Goal: Obtain resource: Download file/media

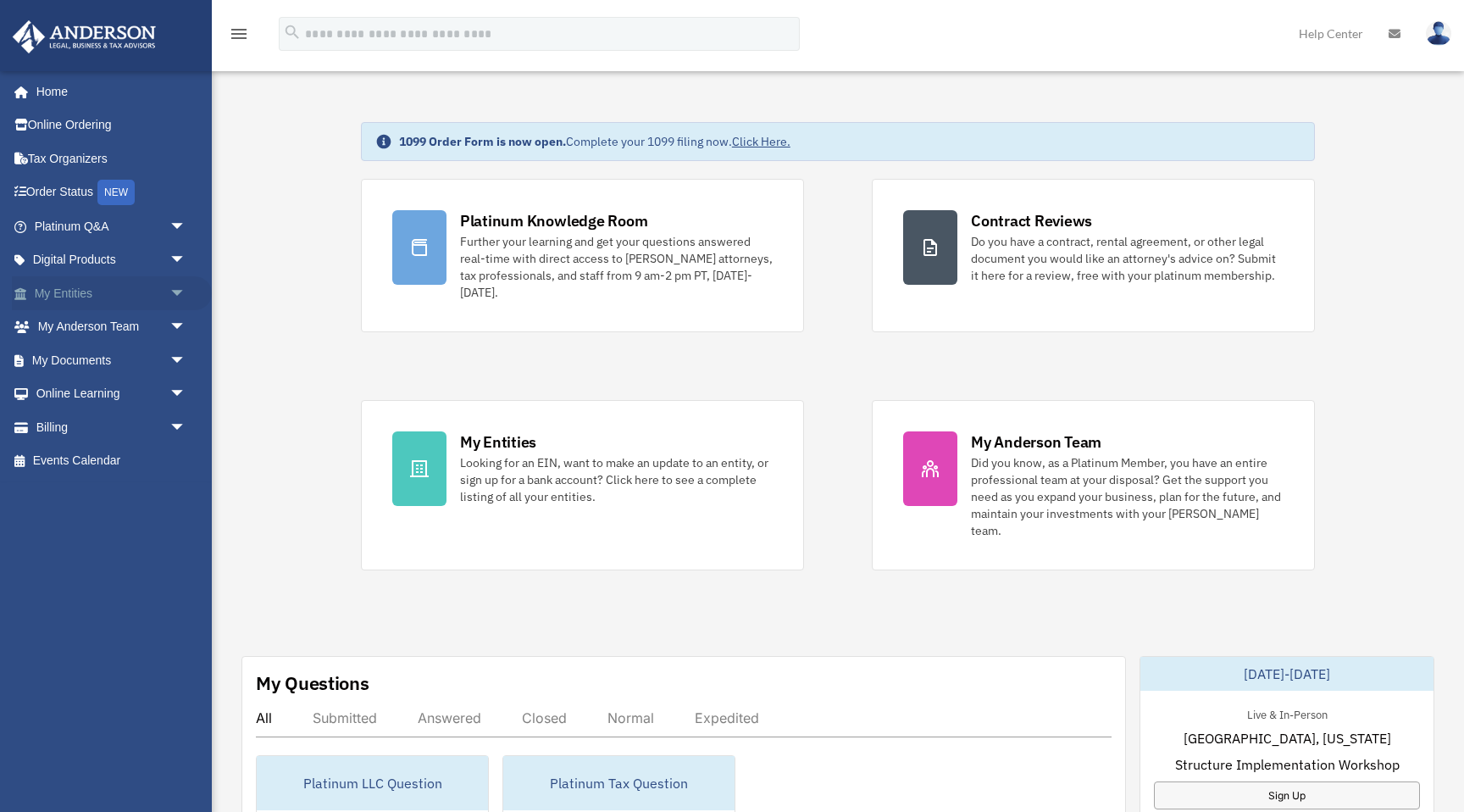
click at [178, 292] on span "arrow_drop_down" at bounding box center [187, 293] width 34 height 35
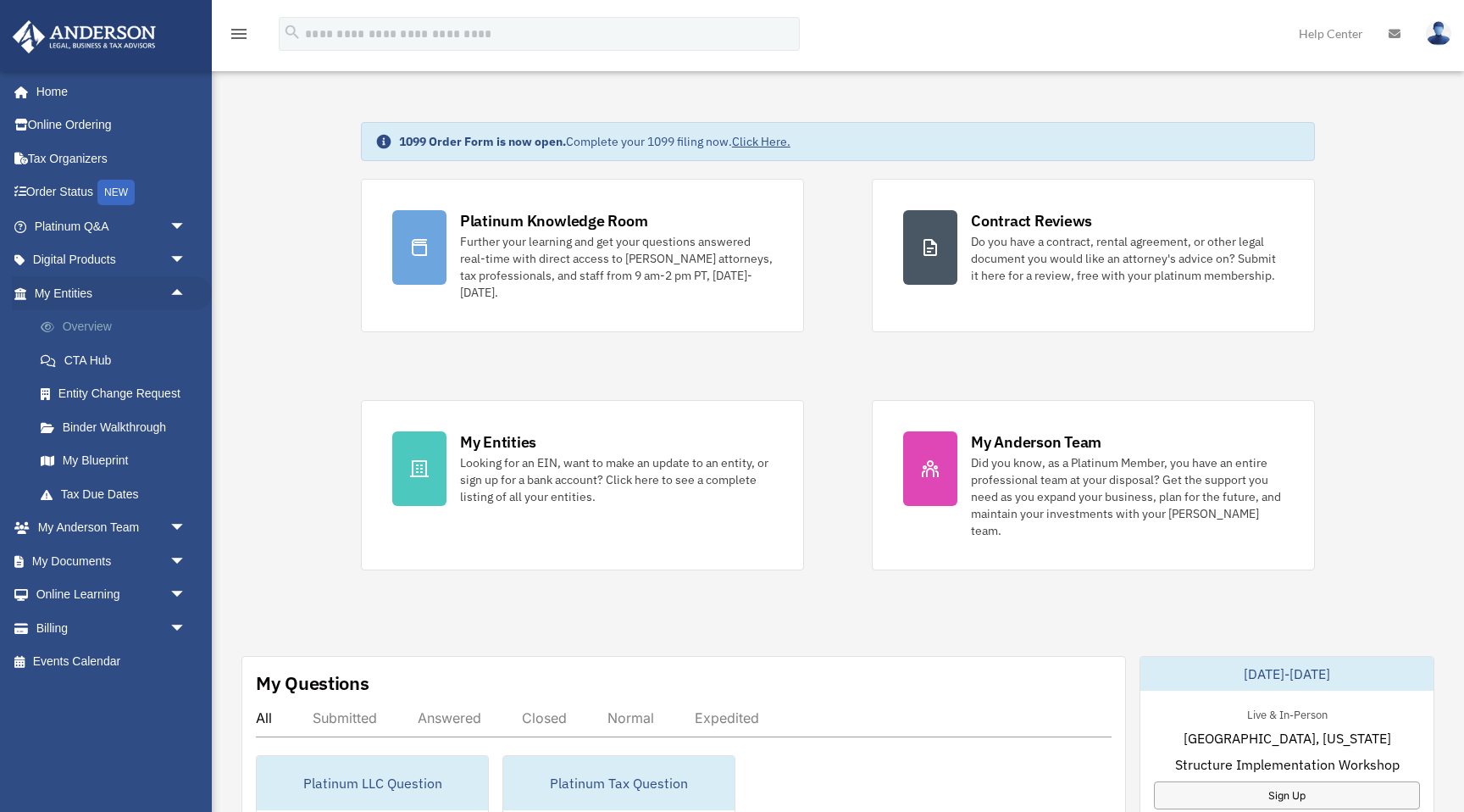
click at [94, 324] on link "Overview" at bounding box center [118, 327] width 188 height 34
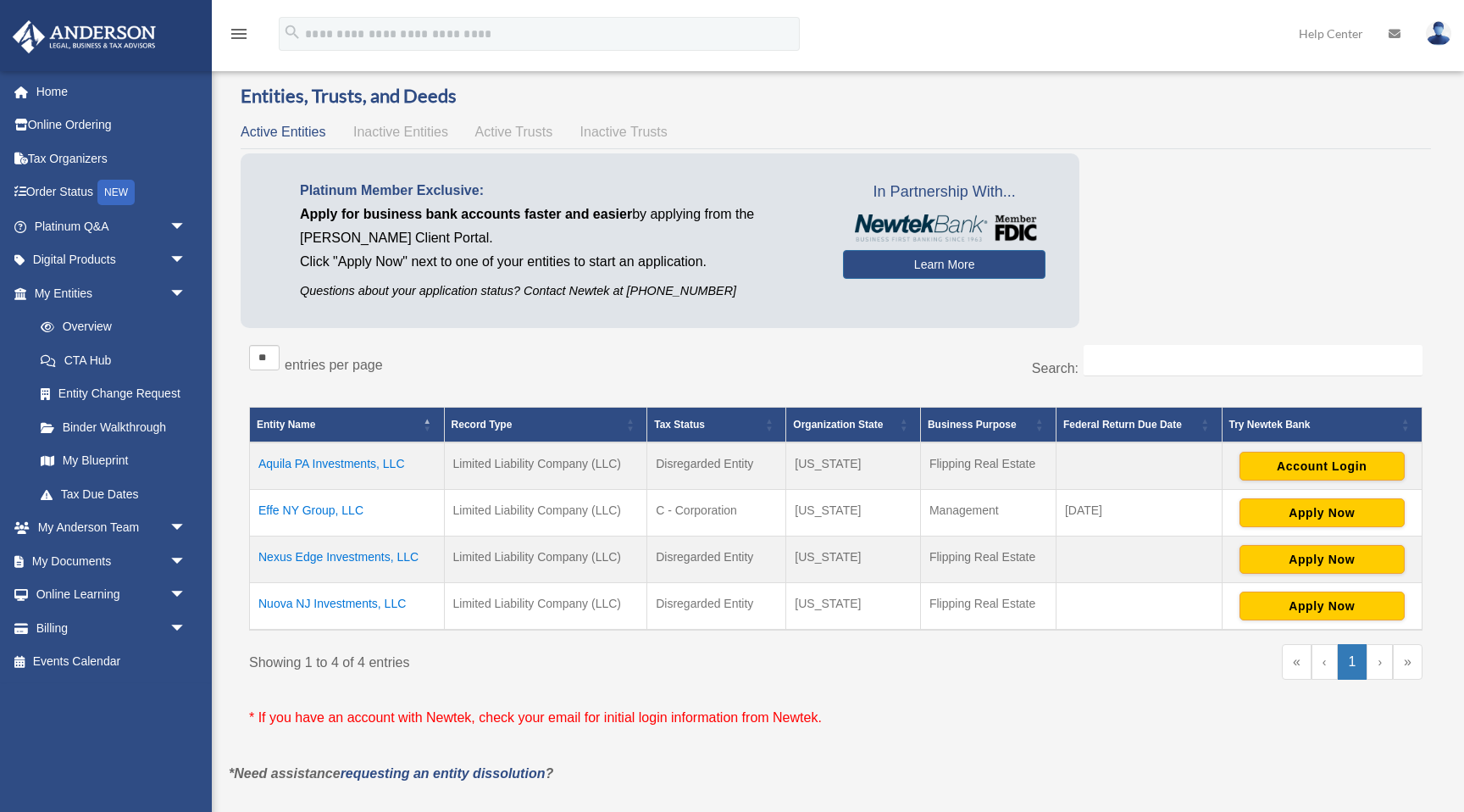
scroll to position [28, 0]
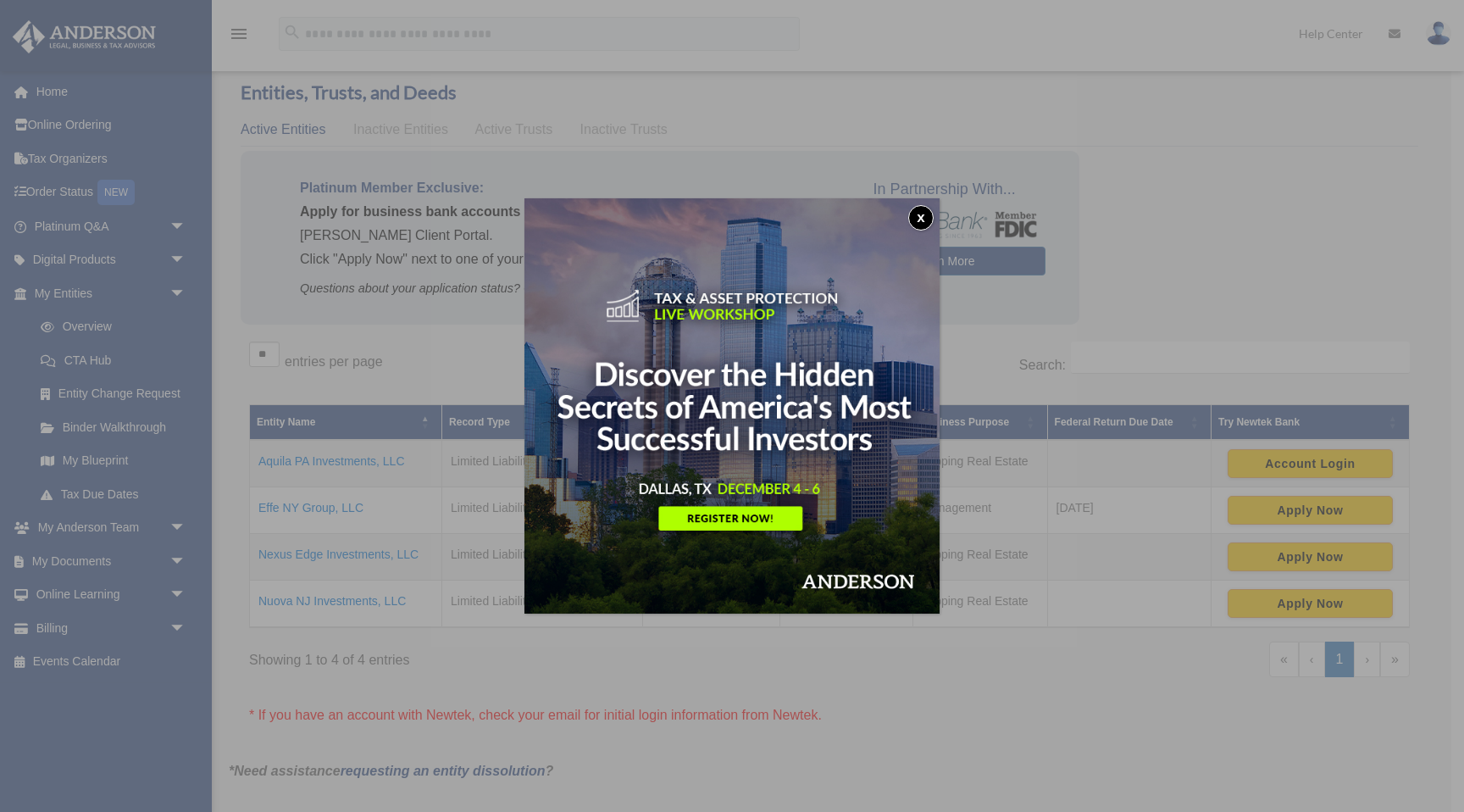
click at [922, 220] on button "x" at bounding box center [920, 217] width 26 height 26
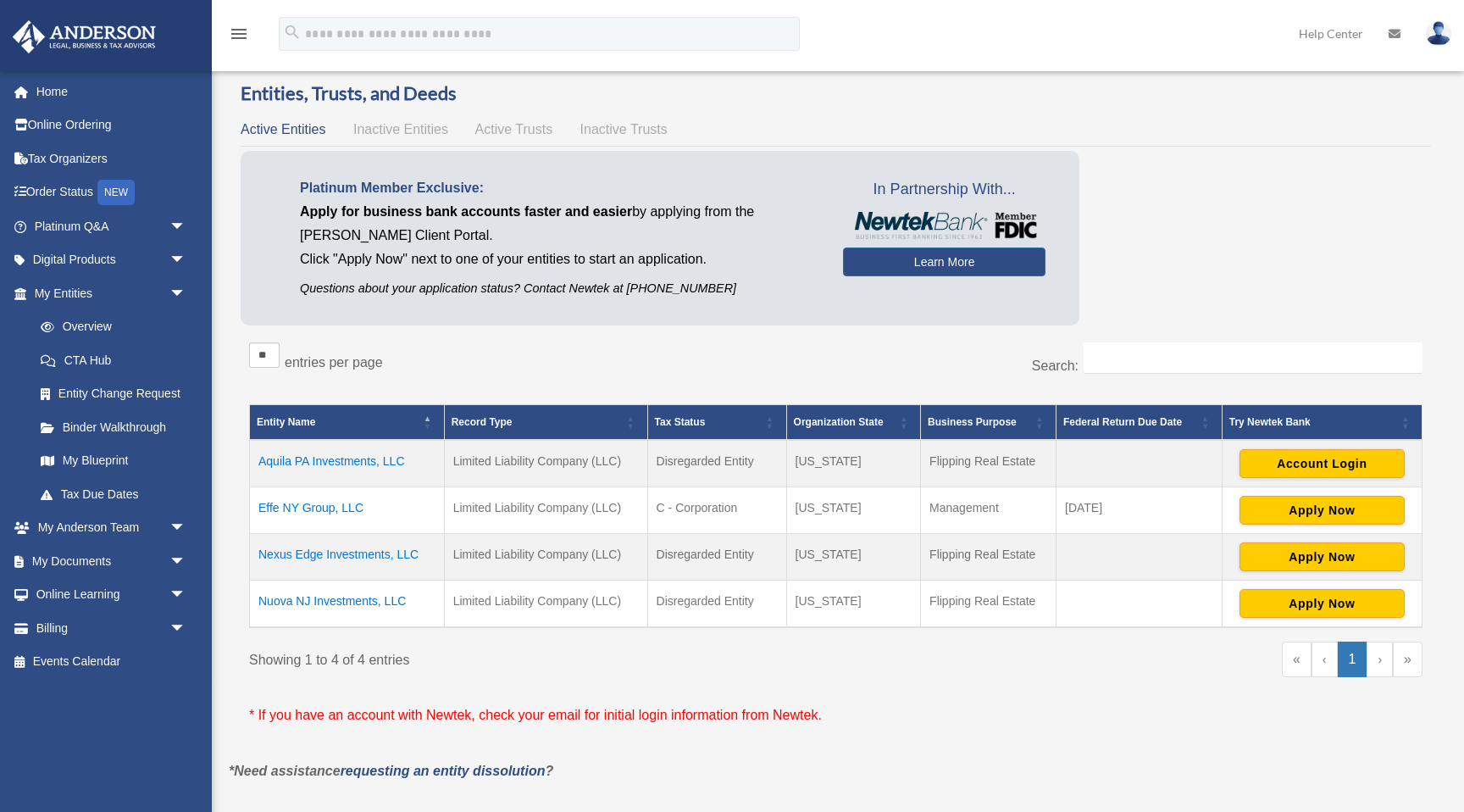
click at [387, 600] on td "Nuova NJ Investments, LLC" at bounding box center [346, 604] width 195 height 47
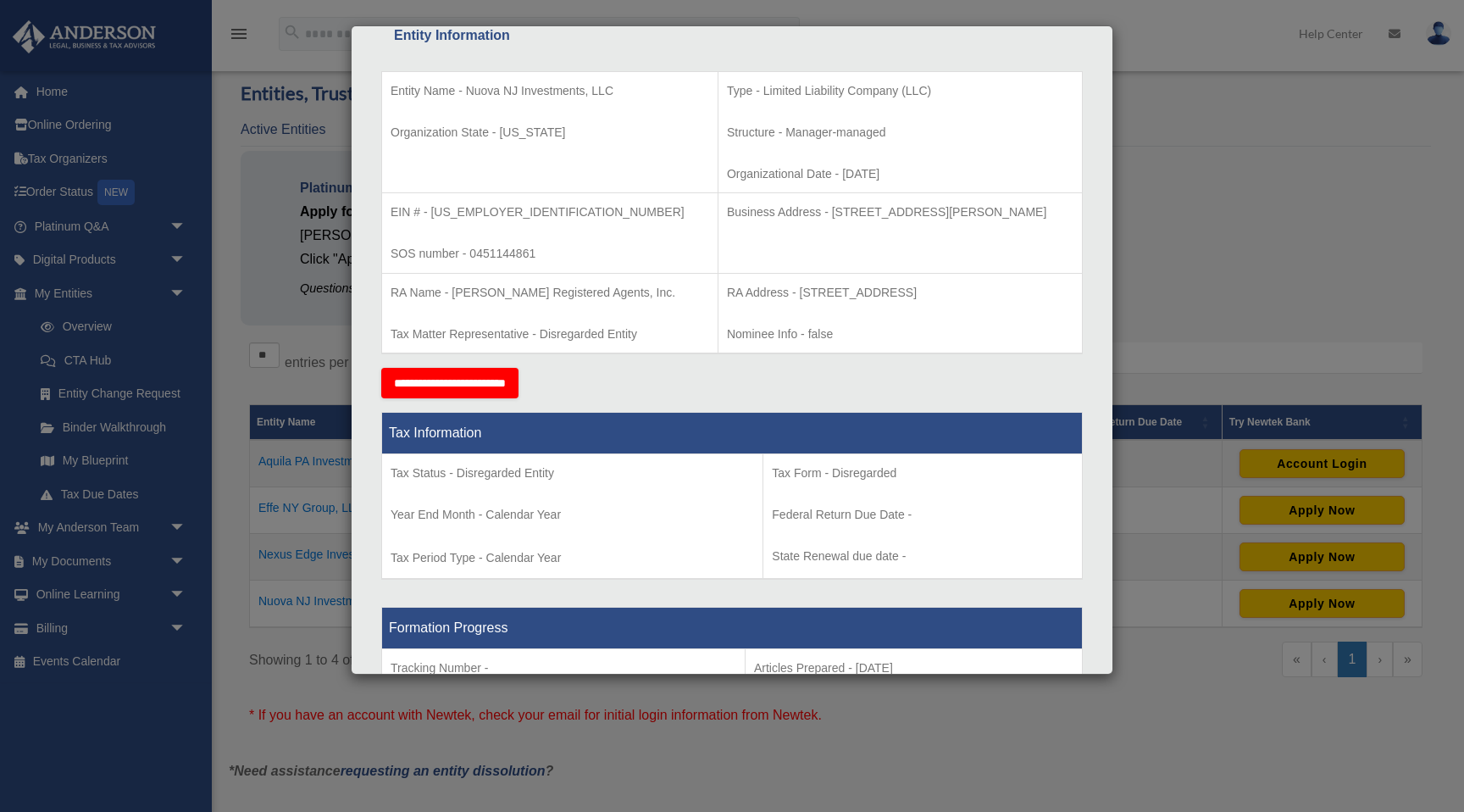
scroll to position [0, 0]
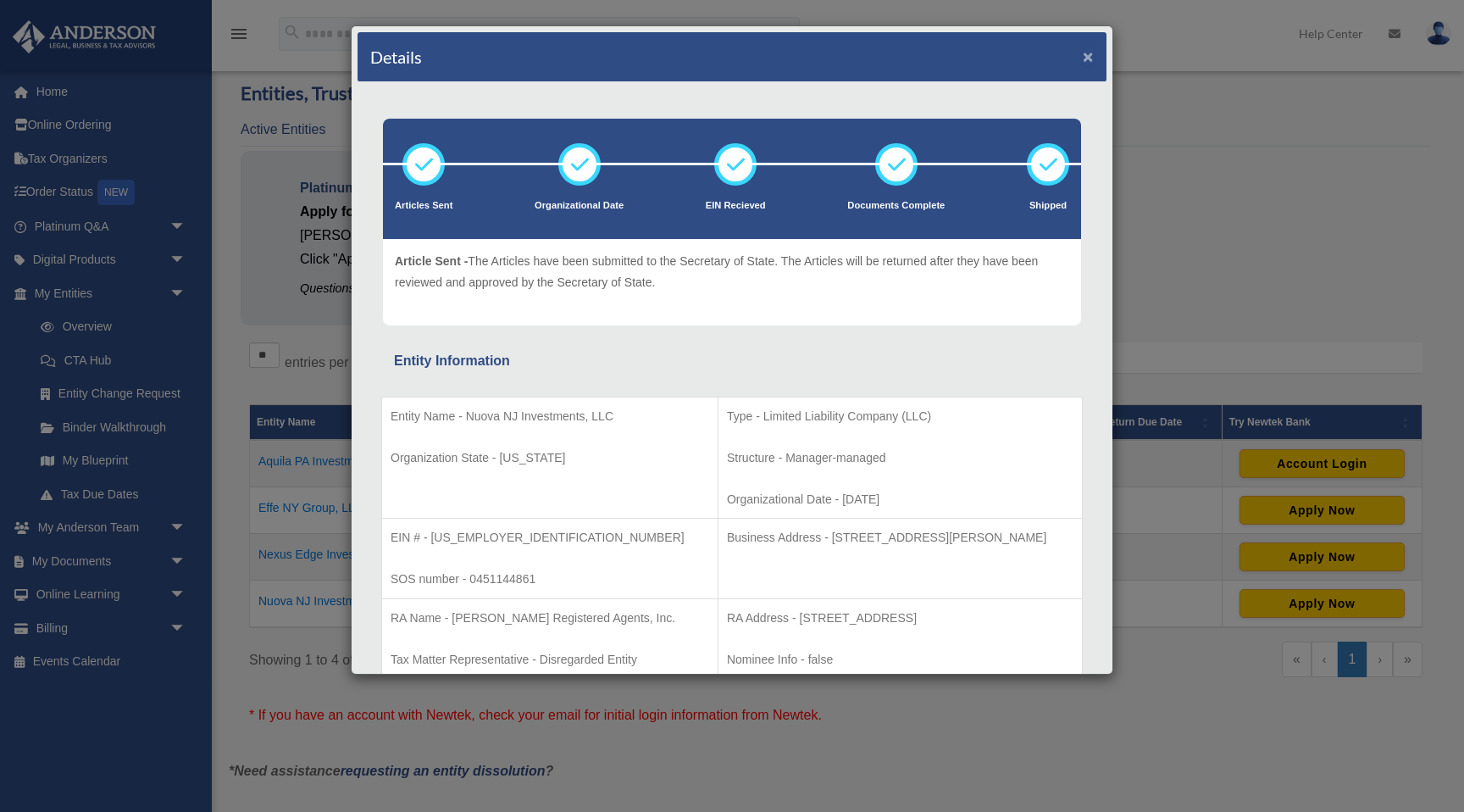
click at [1084, 59] on button "×" at bounding box center [1088, 56] width 11 height 18
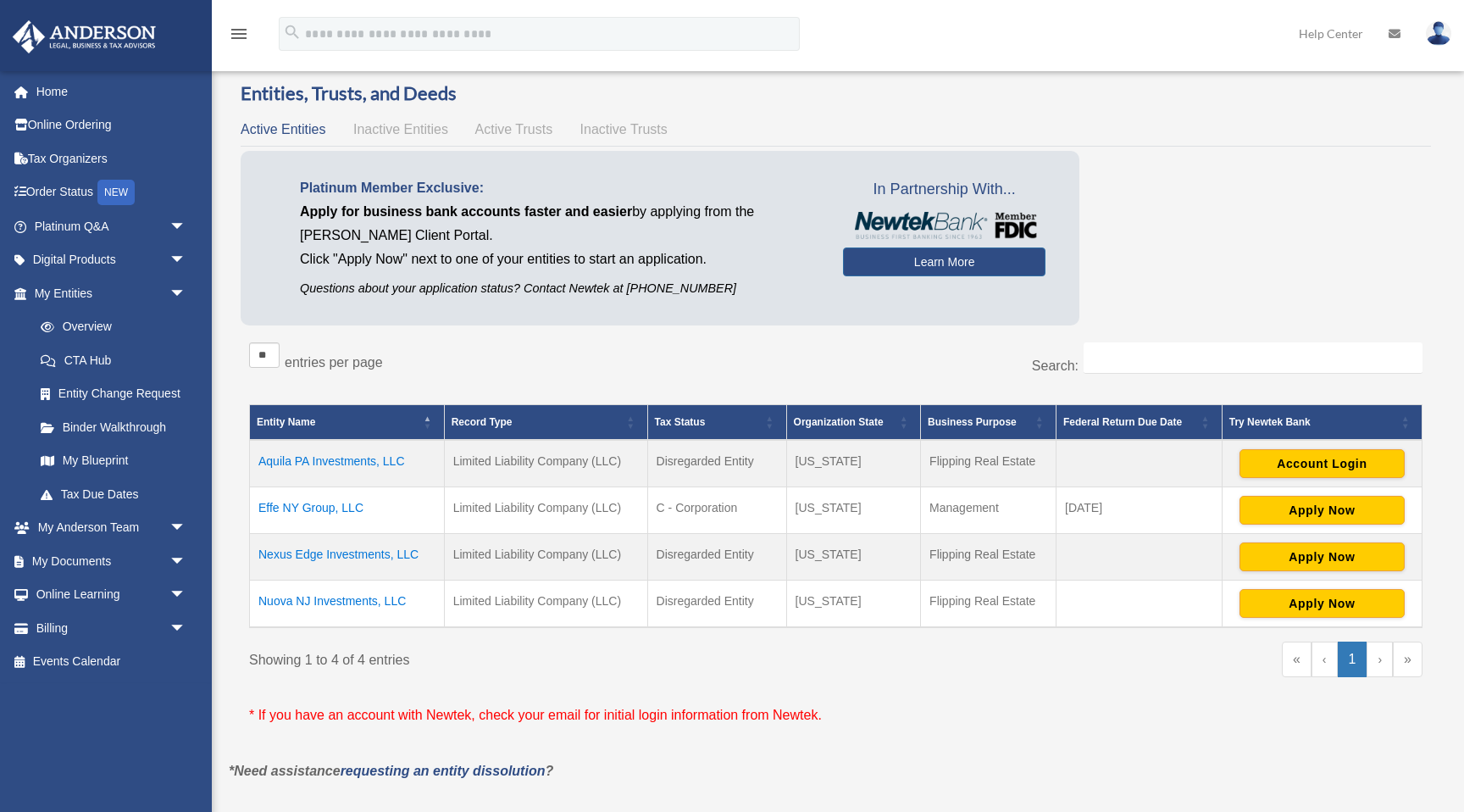
click at [373, 606] on td "Nuova NJ Investments, LLC" at bounding box center [346, 604] width 195 height 47
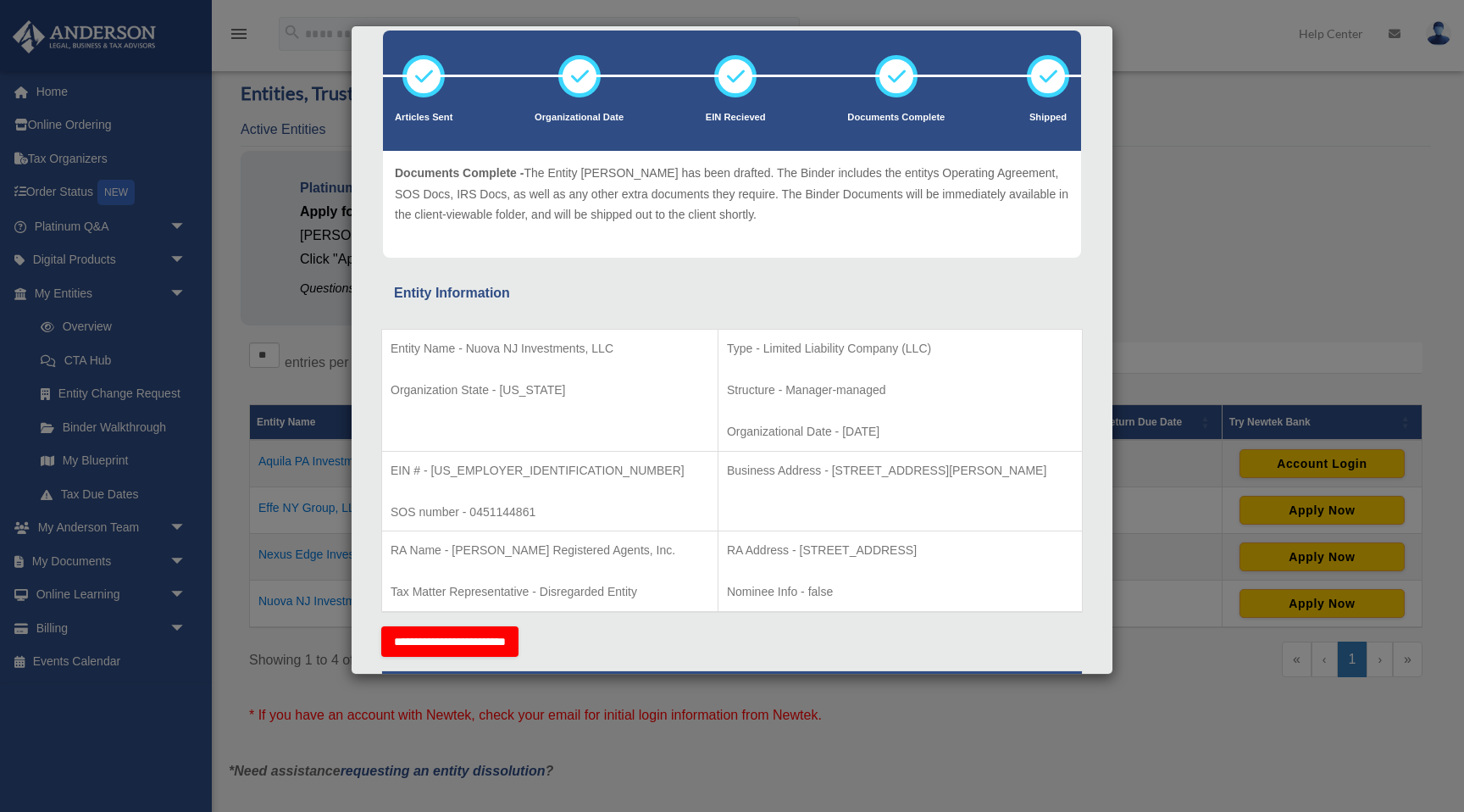
scroll to position [100, 0]
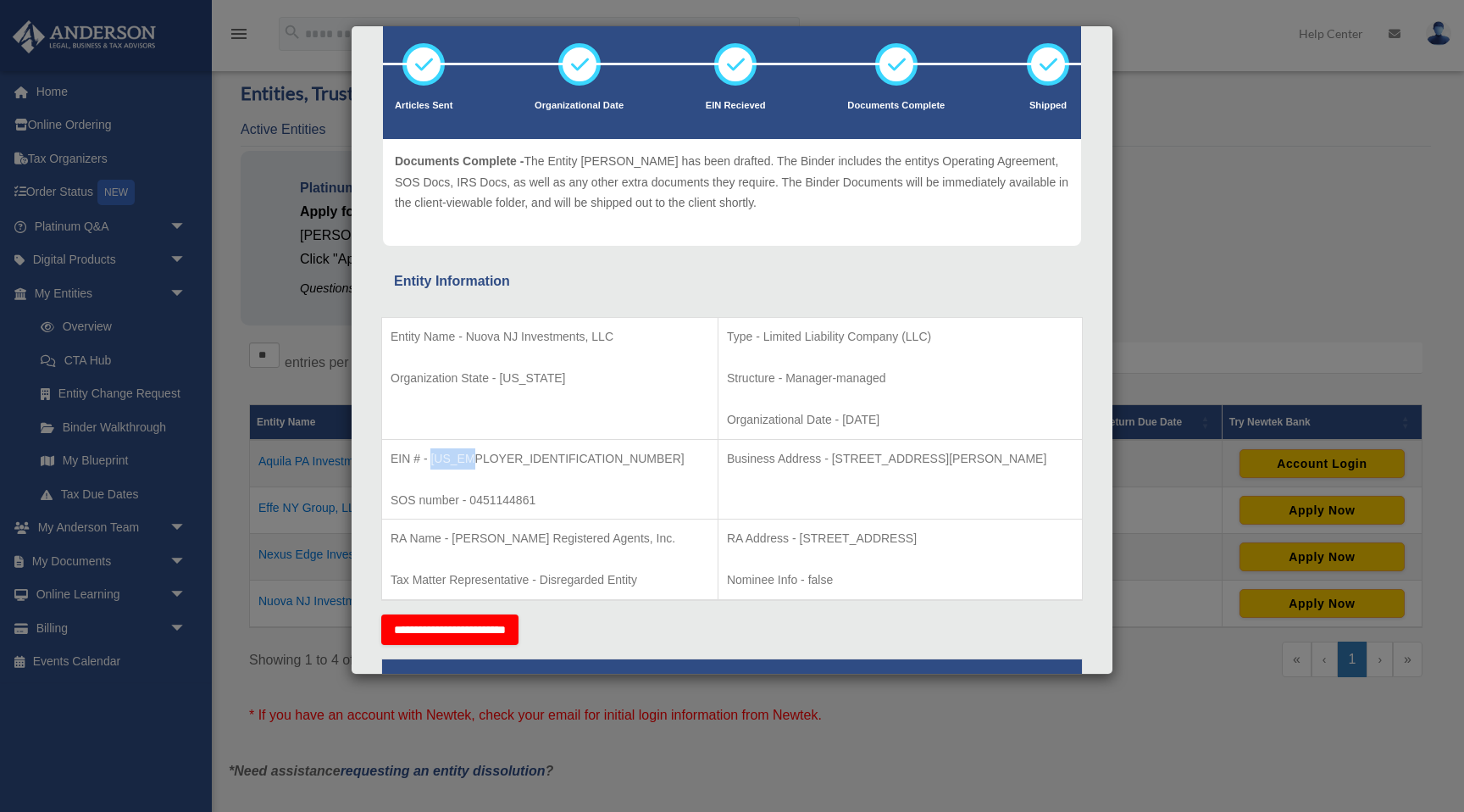
drag, startPoint x: 431, startPoint y: 462, endPoint x: 467, endPoint y: 462, distance: 36.0
click at [467, 462] on p "EIN # - 99-3741964" at bounding box center [550, 458] width 319 height 21
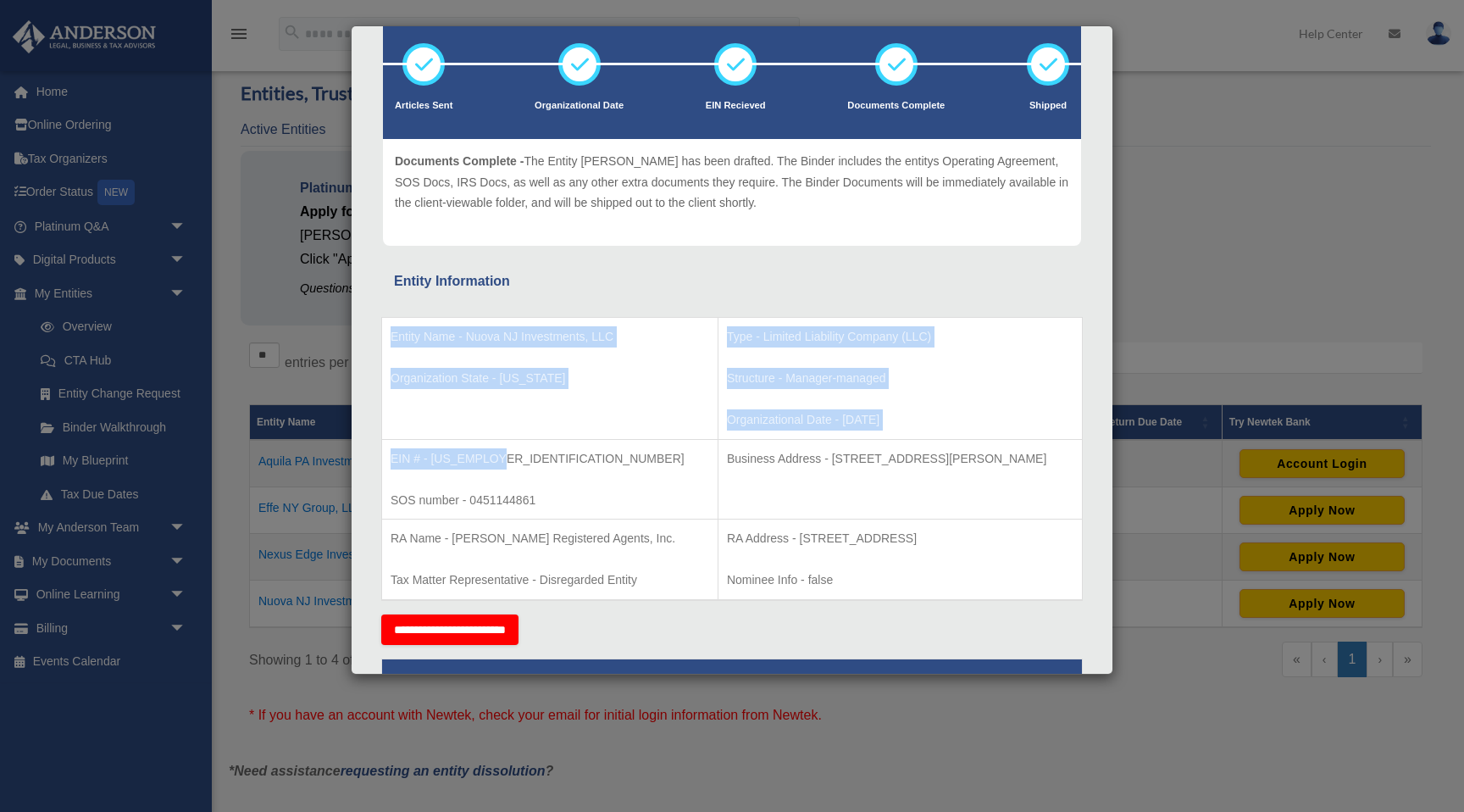
drag, startPoint x: 491, startPoint y: 462, endPoint x: 377, endPoint y: 459, distance: 114.0
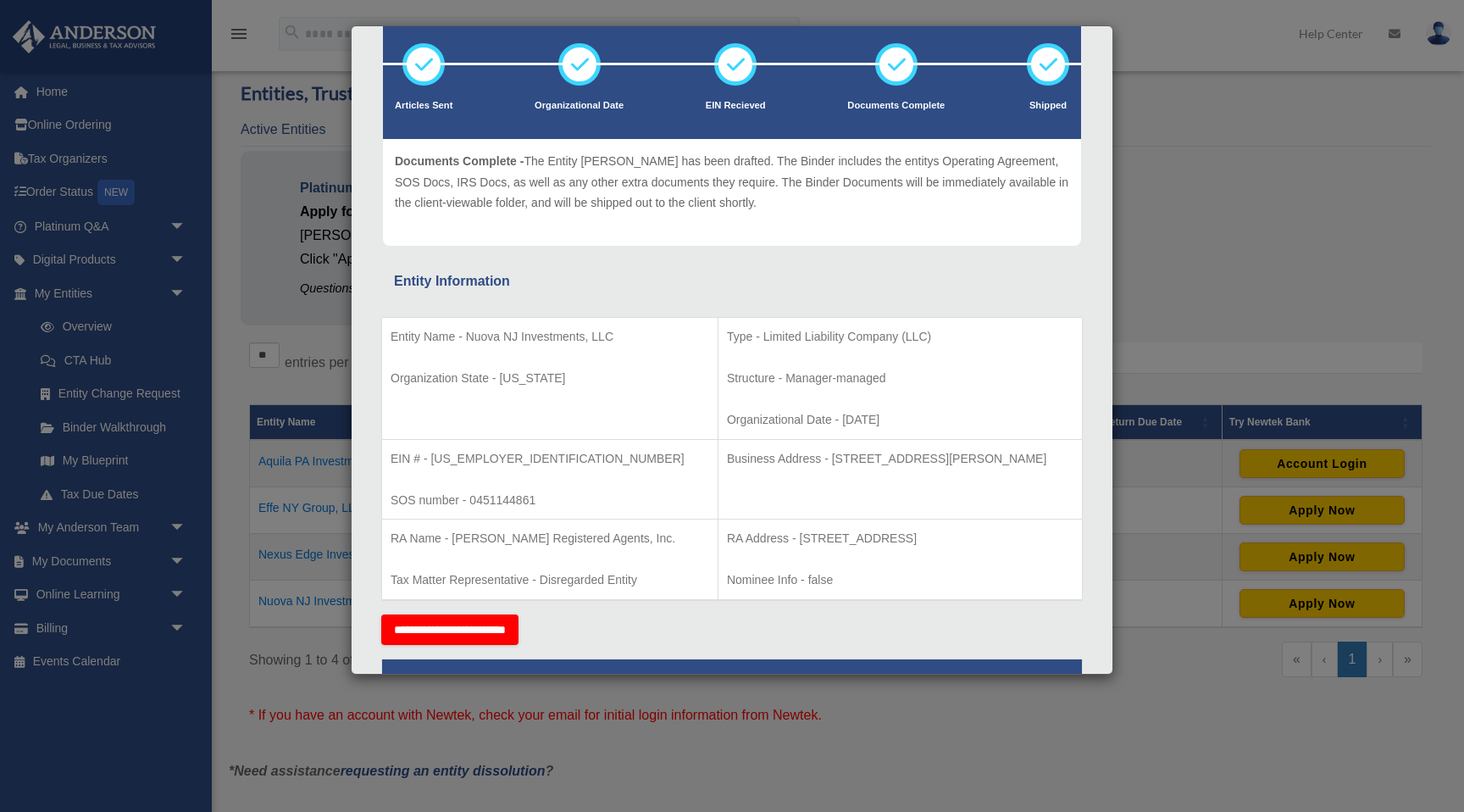
click at [422, 459] on p "EIN # - 99-3741964" at bounding box center [550, 458] width 319 height 21
drag, startPoint x: 394, startPoint y: 459, endPoint x: 513, endPoint y: 459, distance: 119.0
click at [513, 459] on p "EIN # - 99-3741964" at bounding box center [550, 458] width 319 height 21
copy p "EIN # - 99-3741964"
click at [304, 212] on div "Details × Articles Sent Organizational Date" at bounding box center [732, 406] width 1464 height 812
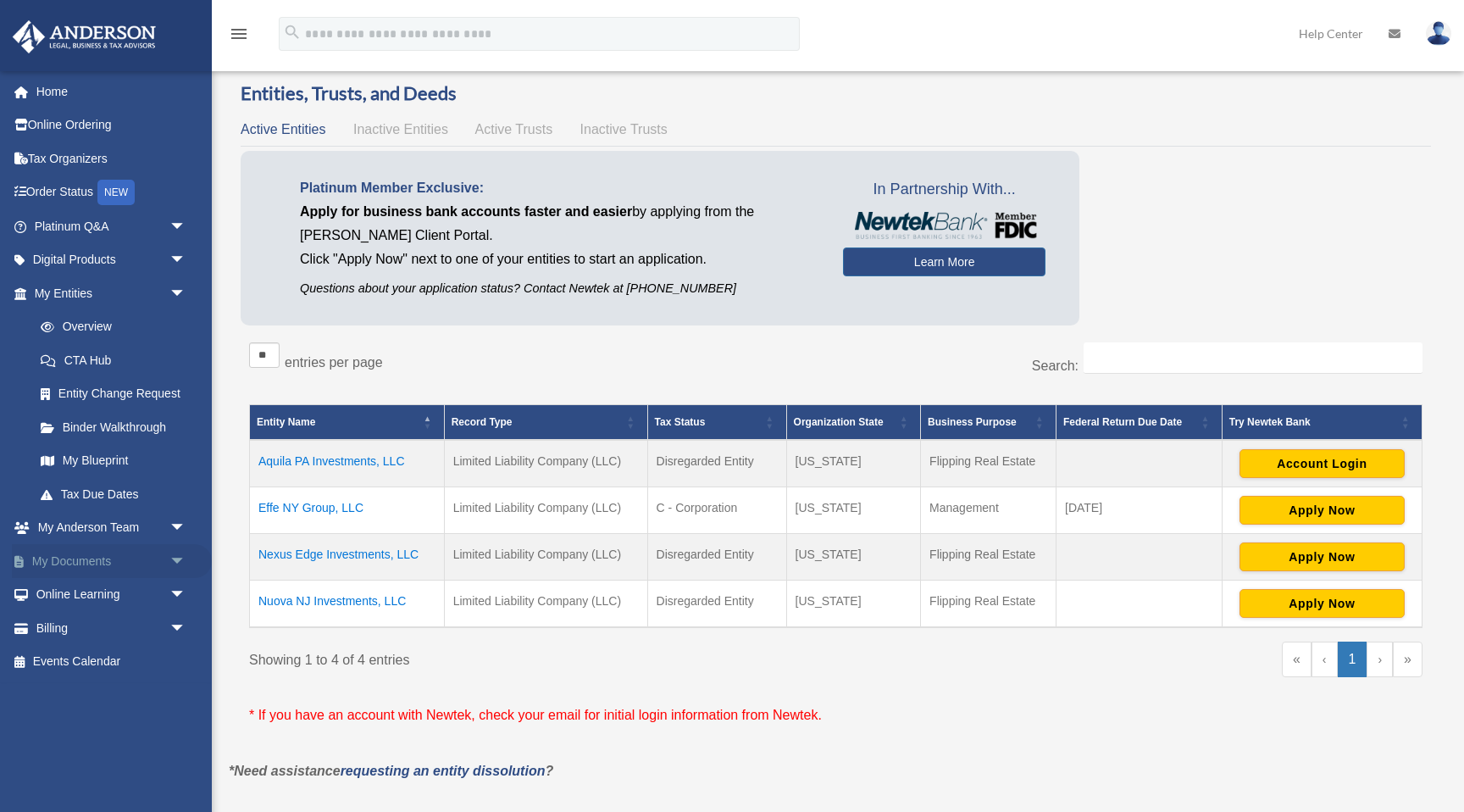
click at [126, 559] on link "My Documents arrow_drop_down" at bounding box center [112, 561] width 200 height 34
click at [176, 563] on span "arrow_drop_down" at bounding box center [187, 561] width 34 height 35
click at [73, 595] on link "Box" at bounding box center [118, 595] width 188 height 34
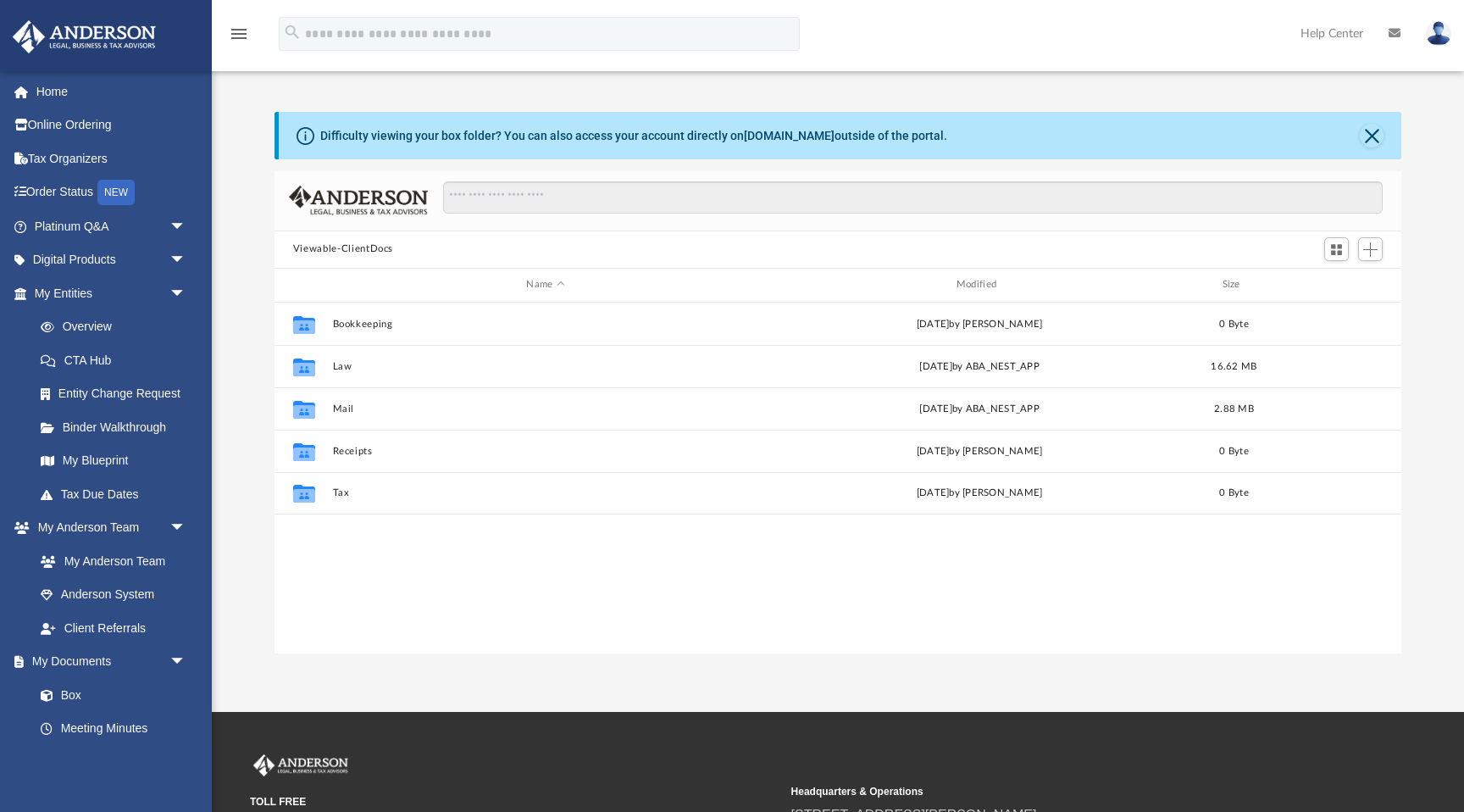
scroll to position [384, 1127]
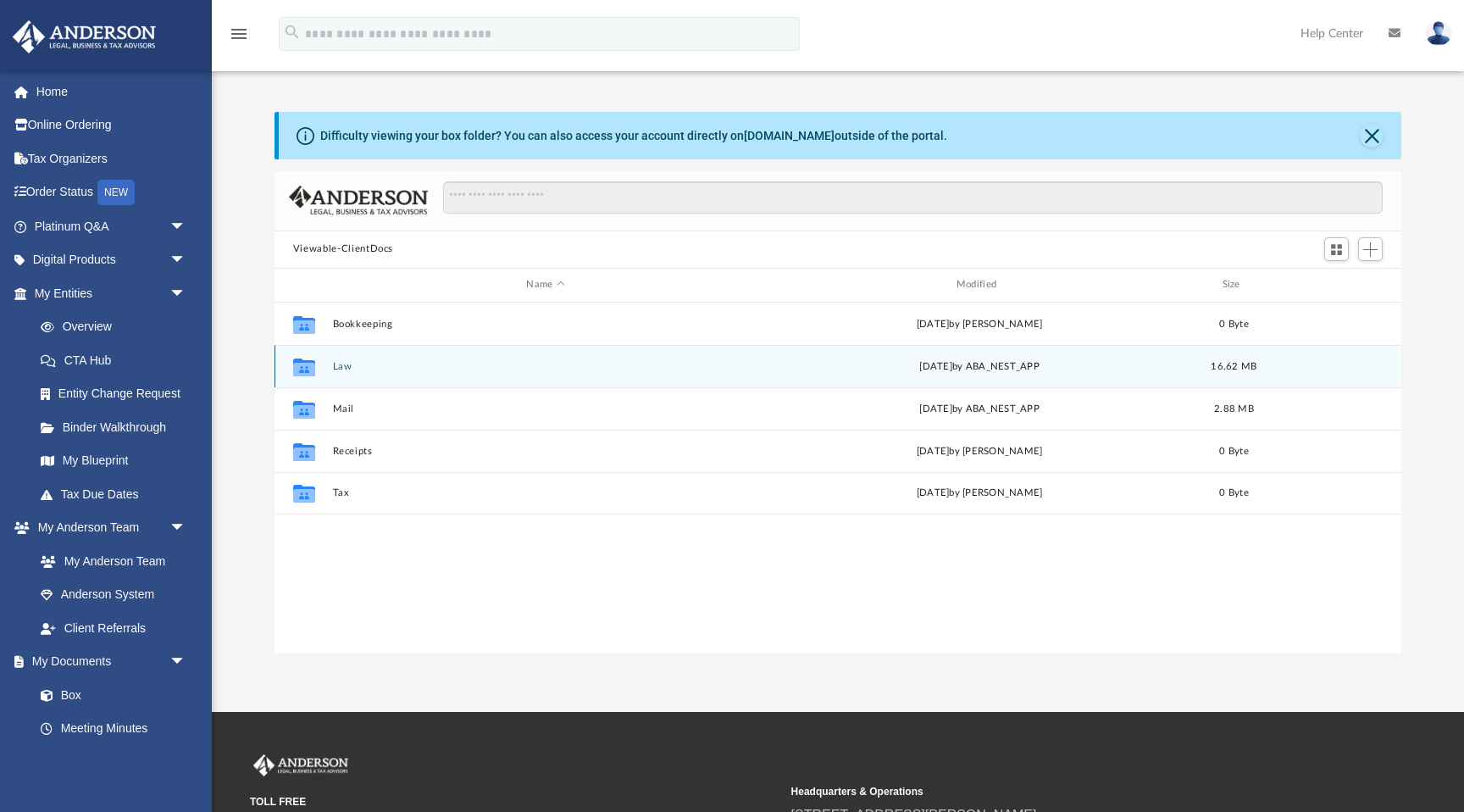
click at [342, 372] on div "Collaborated Folder Law [DATE] by ABA_NEST_APP 16.62 MB" at bounding box center [838, 365] width 1127 height 43
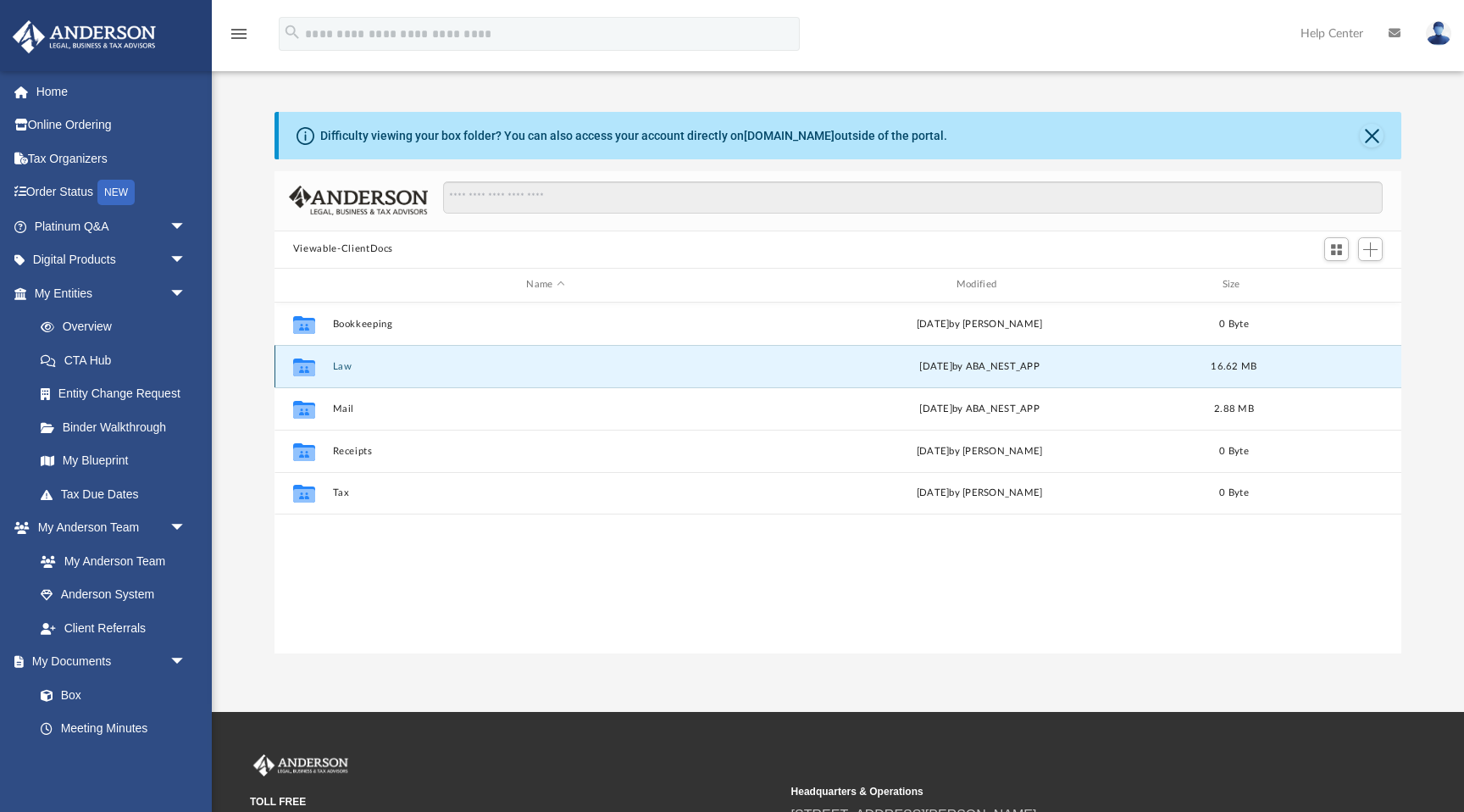
click at [343, 366] on button "Law" at bounding box center [545, 366] width 426 height 11
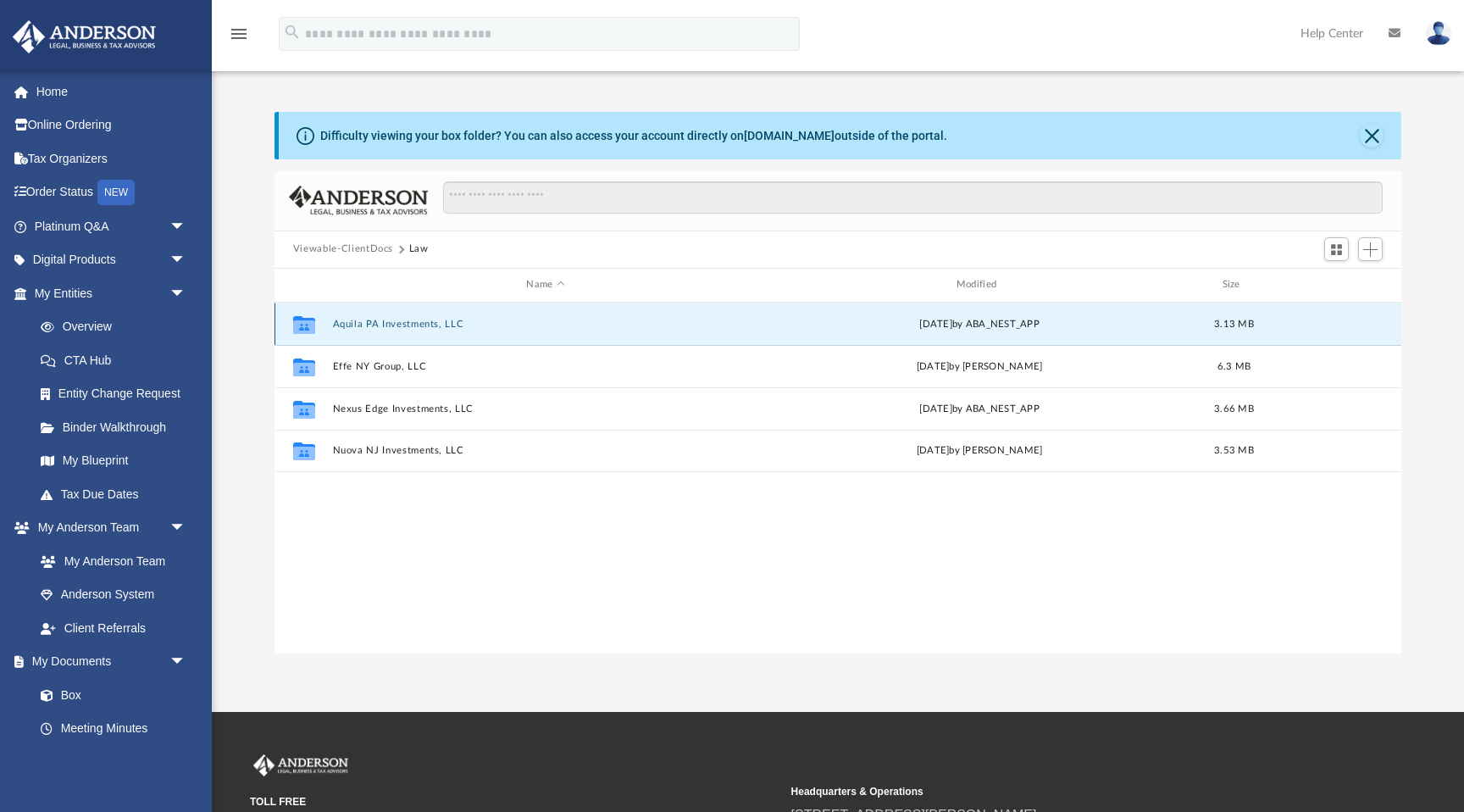
click at [422, 323] on button "Aquila PA Investments, LLC" at bounding box center [545, 324] width 426 height 11
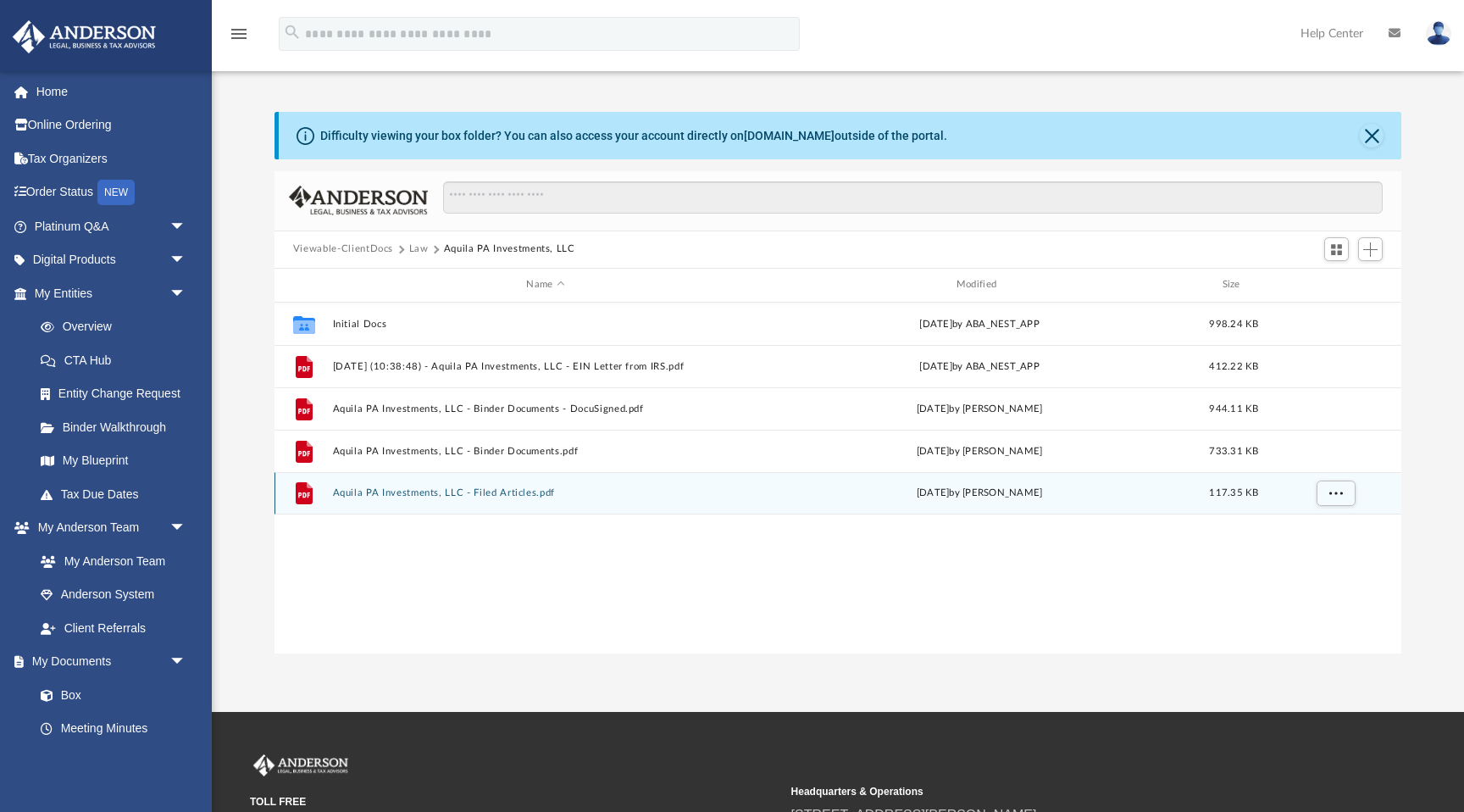
click at [522, 492] on button "Aquila PA Investments, LLC - Filed Articles.pdf" at bounding box center [545, 493] width 426 height 11
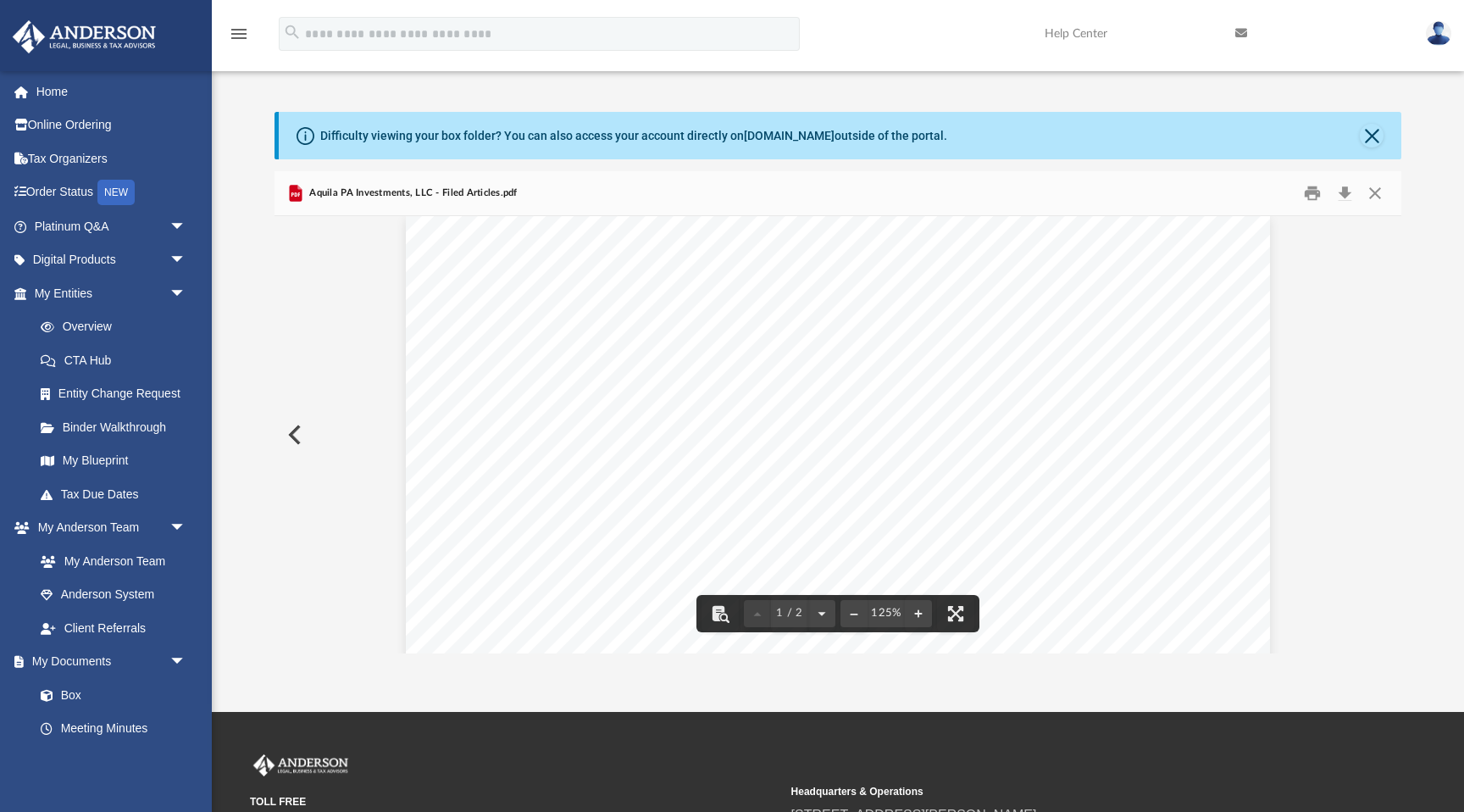
scroll to position [0, 0]
click at [1379, 186] on button "Close" at bounding box center [1375, 193] width 30 height 27
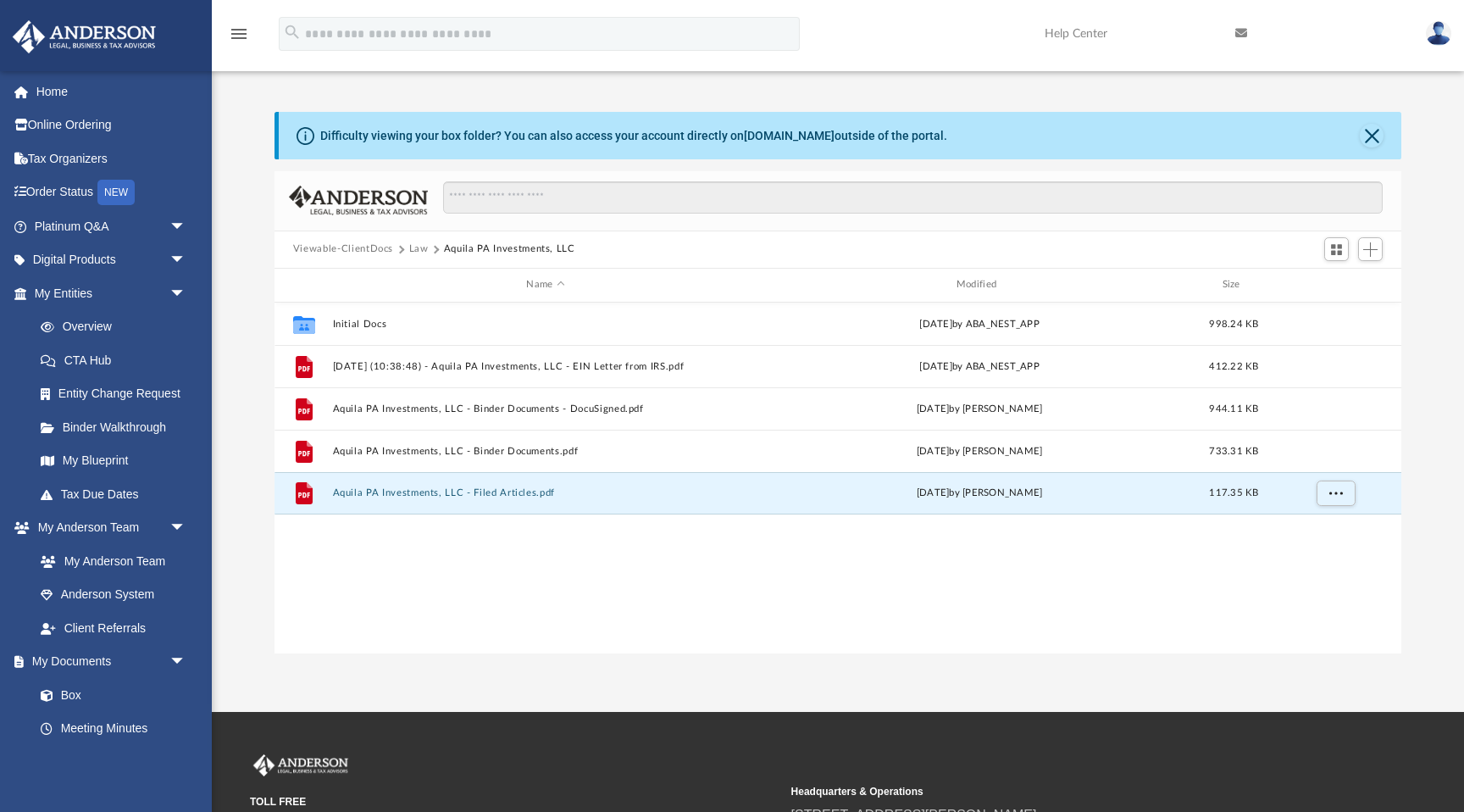
click at [417, 248] on button "Law" at bounding box center [418, 249] width 20 height 15
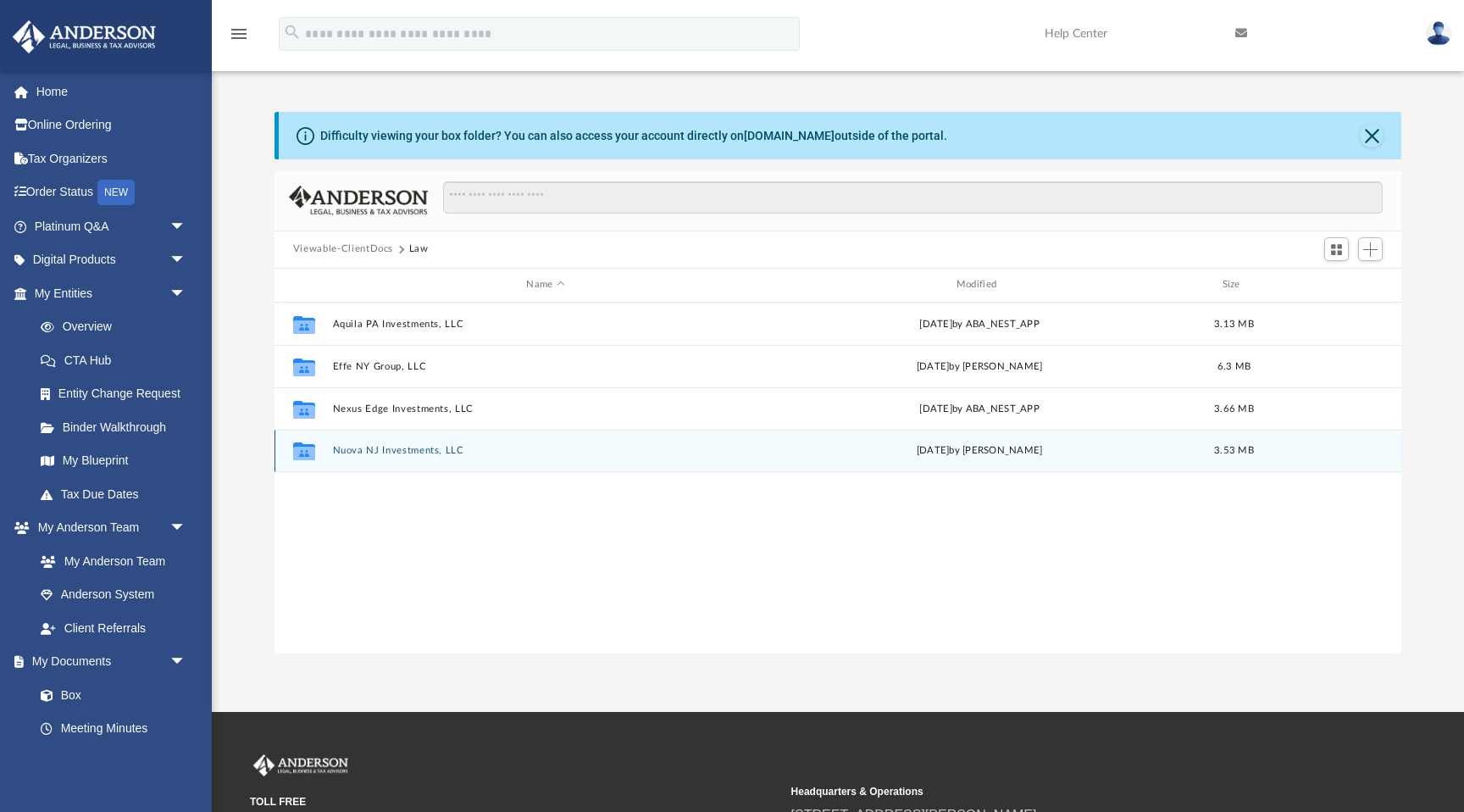
click at [417, 446] on button "Nuova NJ Investments, LLC" at bounding box center [545, 451] width 426 height 11
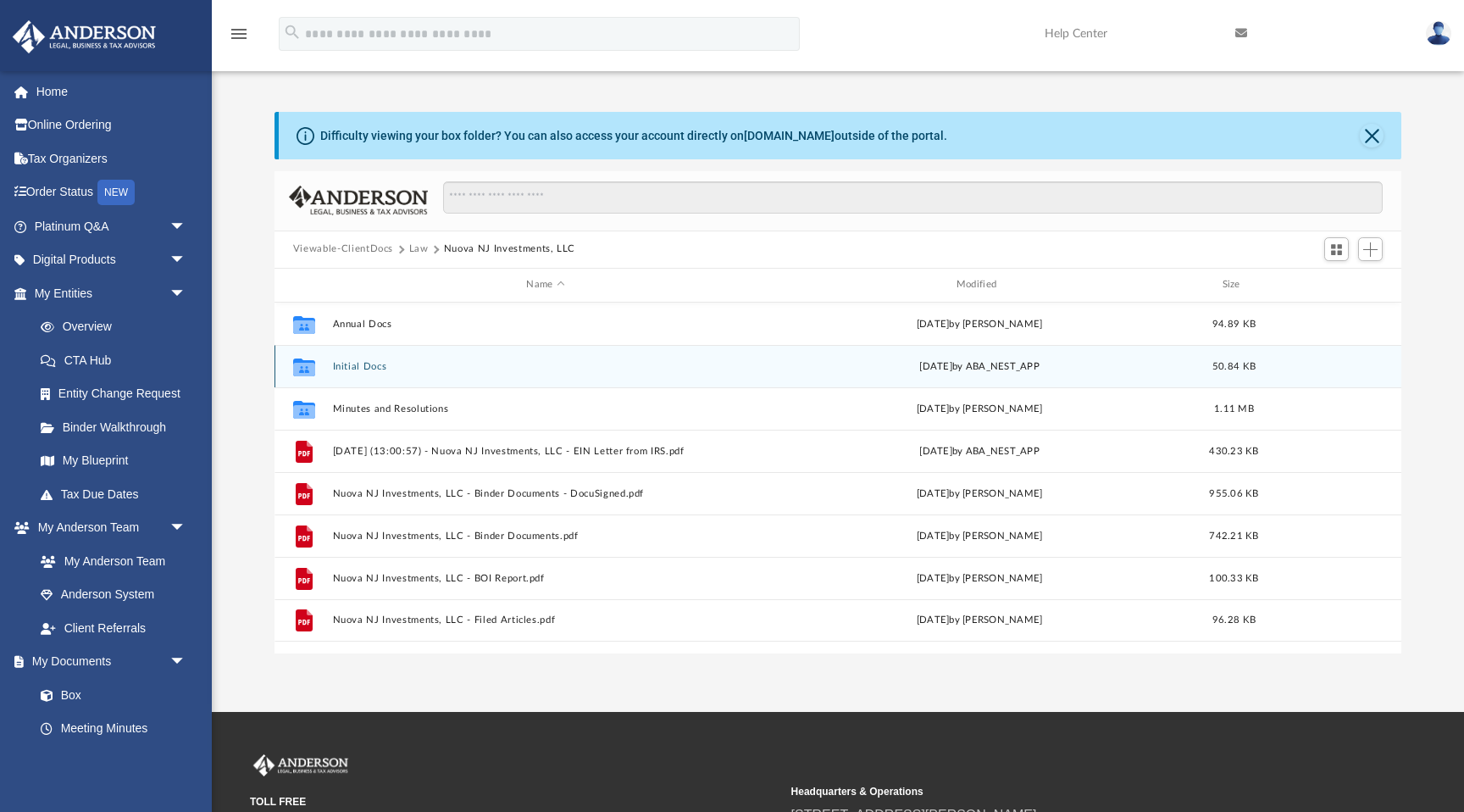
click at [361, 368] on button "Initial Docs" at bounding box center [545, 366] width 426 height 11
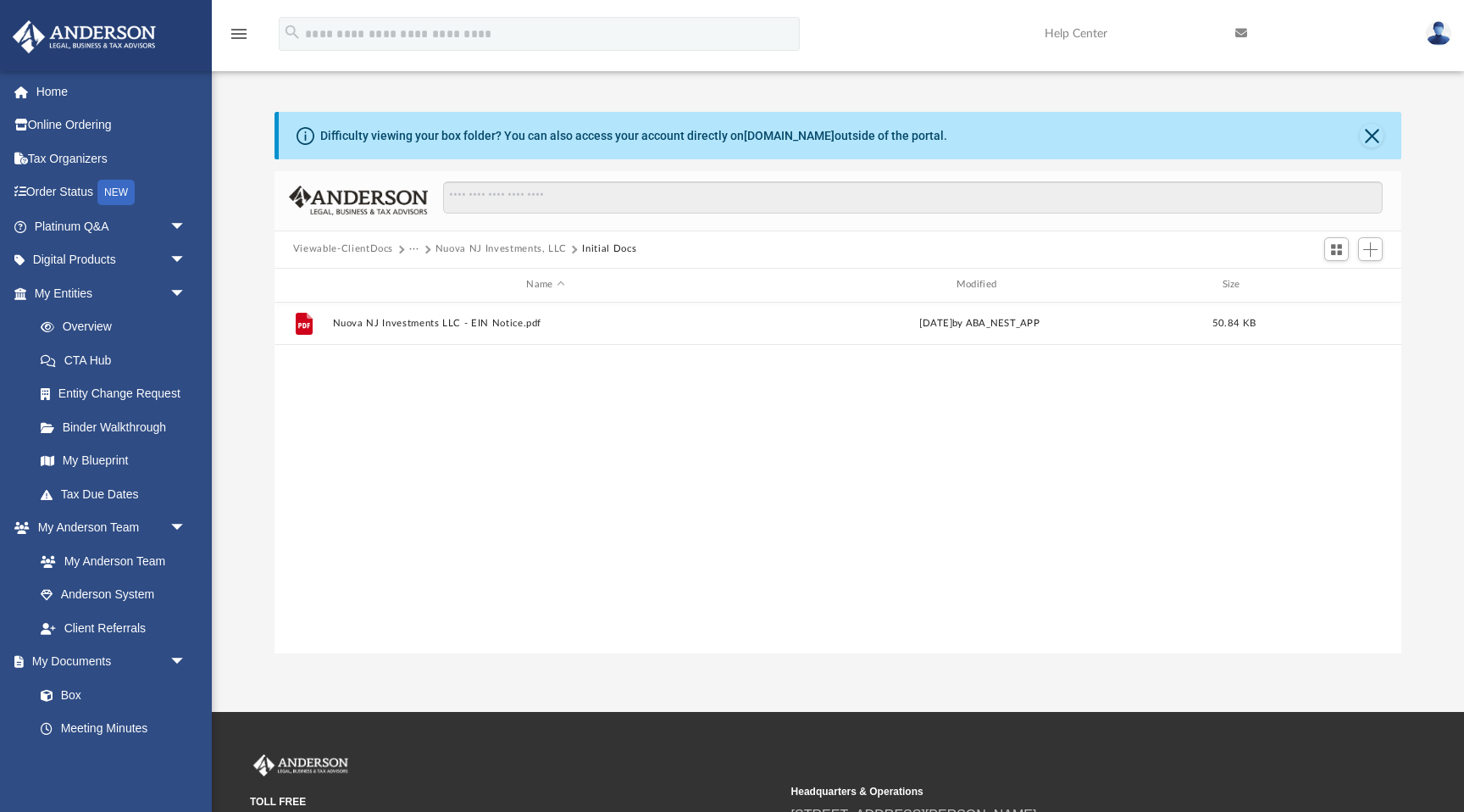
click at [551, 252] on button "Nuova NJ Investments, LLC" at bounding box center [501, 249] width 131 height 15
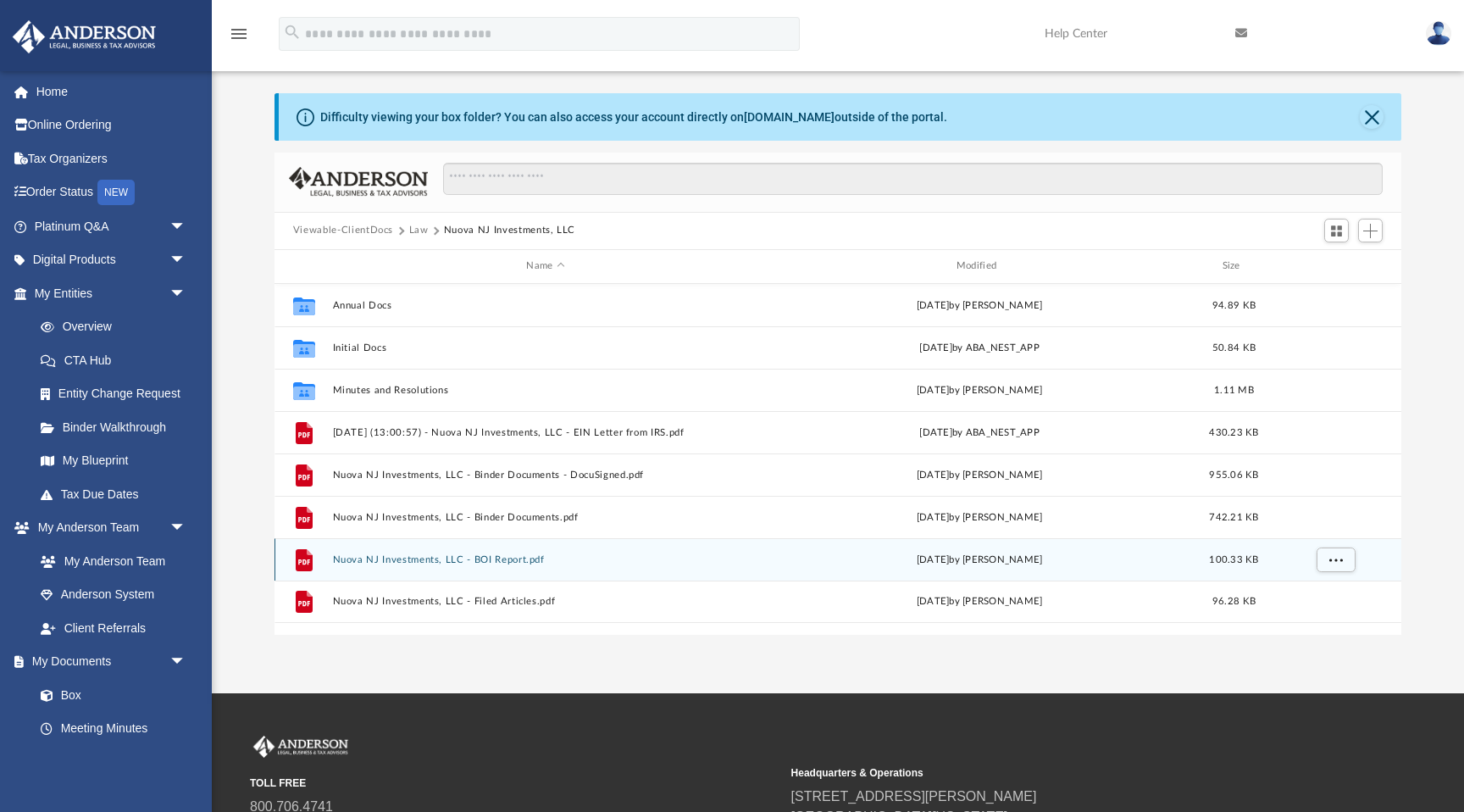
scroll to position [60, 0]
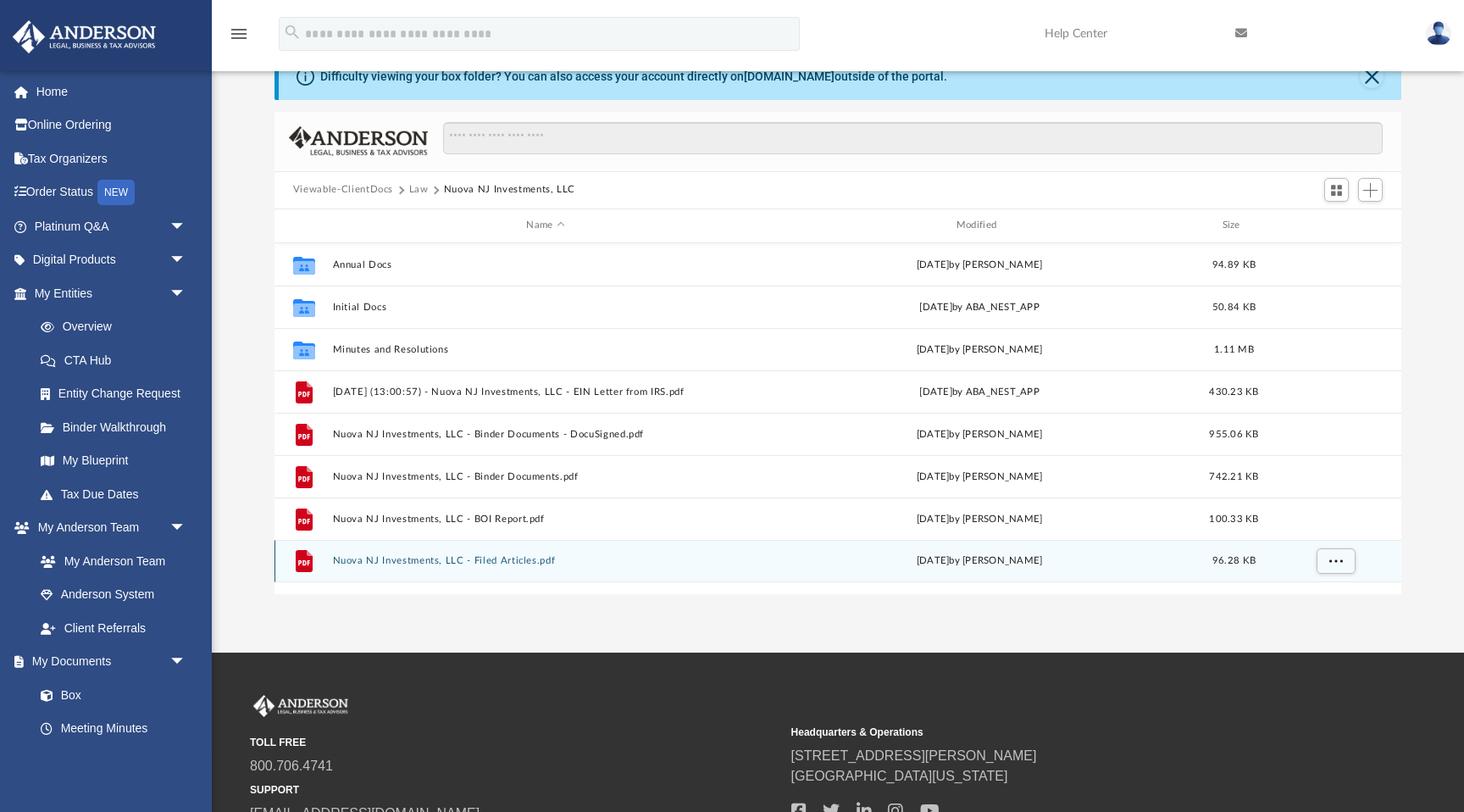
click at [523, 560] on button "Nuova NJ Investments, LLC - Filed Articles.pdf" at bounding box center [545, 561] width 426 height 11
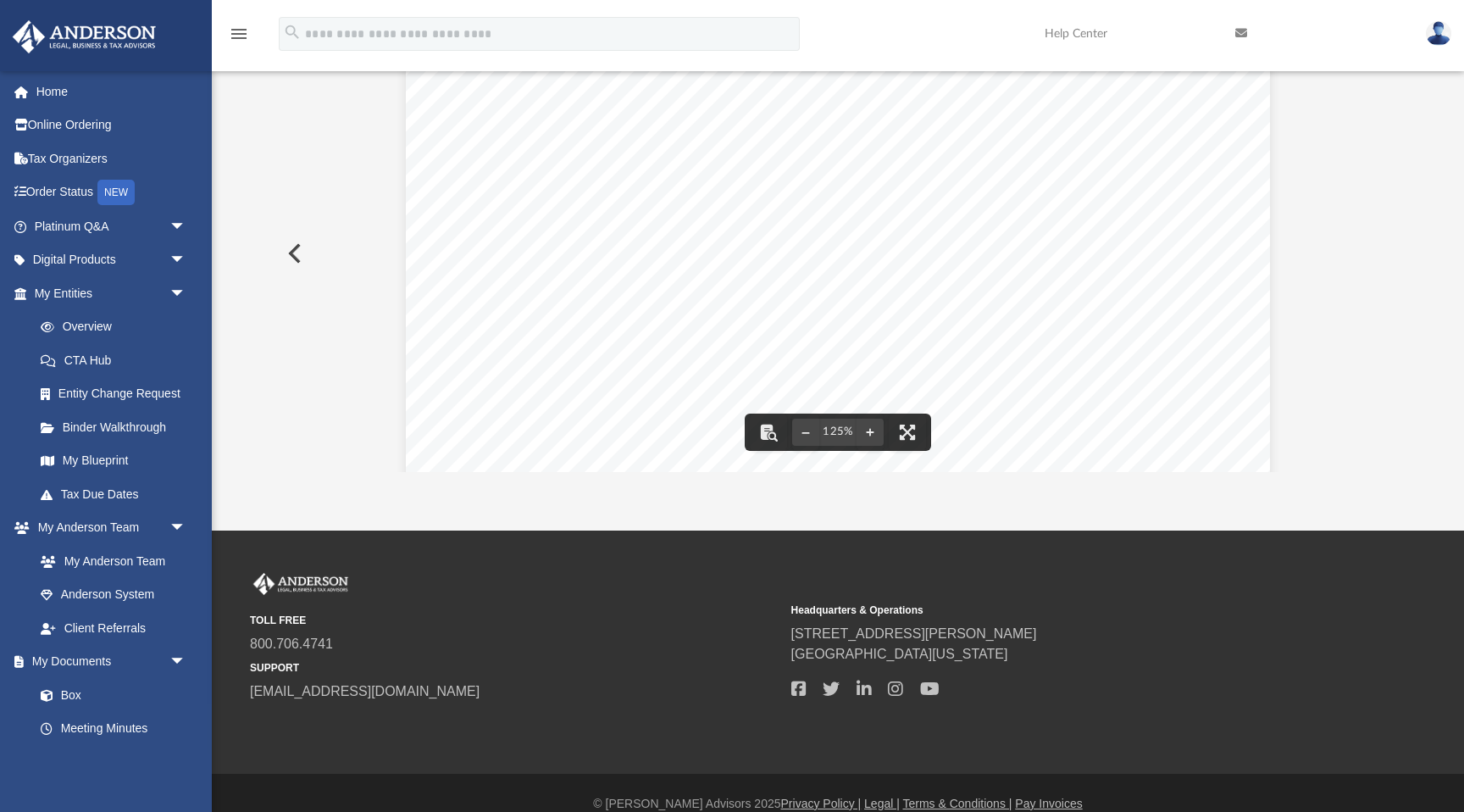
scroll to position [0, 0]
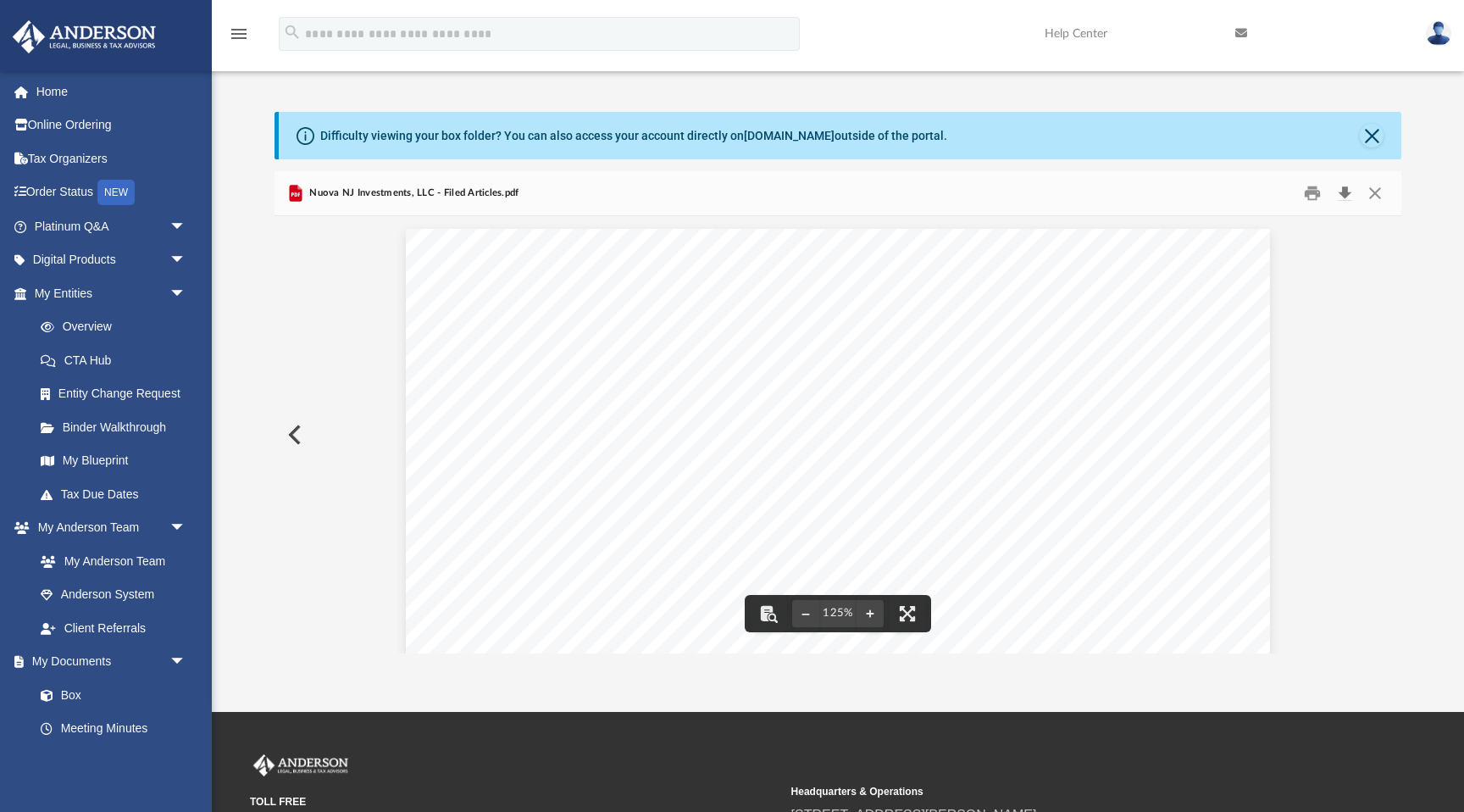
click at [1337, 194] on button "Download" at bounding box center [1344, 193] width 30 height 27
click at [1374, 193] on button "Close" at bounding box center [1375, 193] width 30 height 27
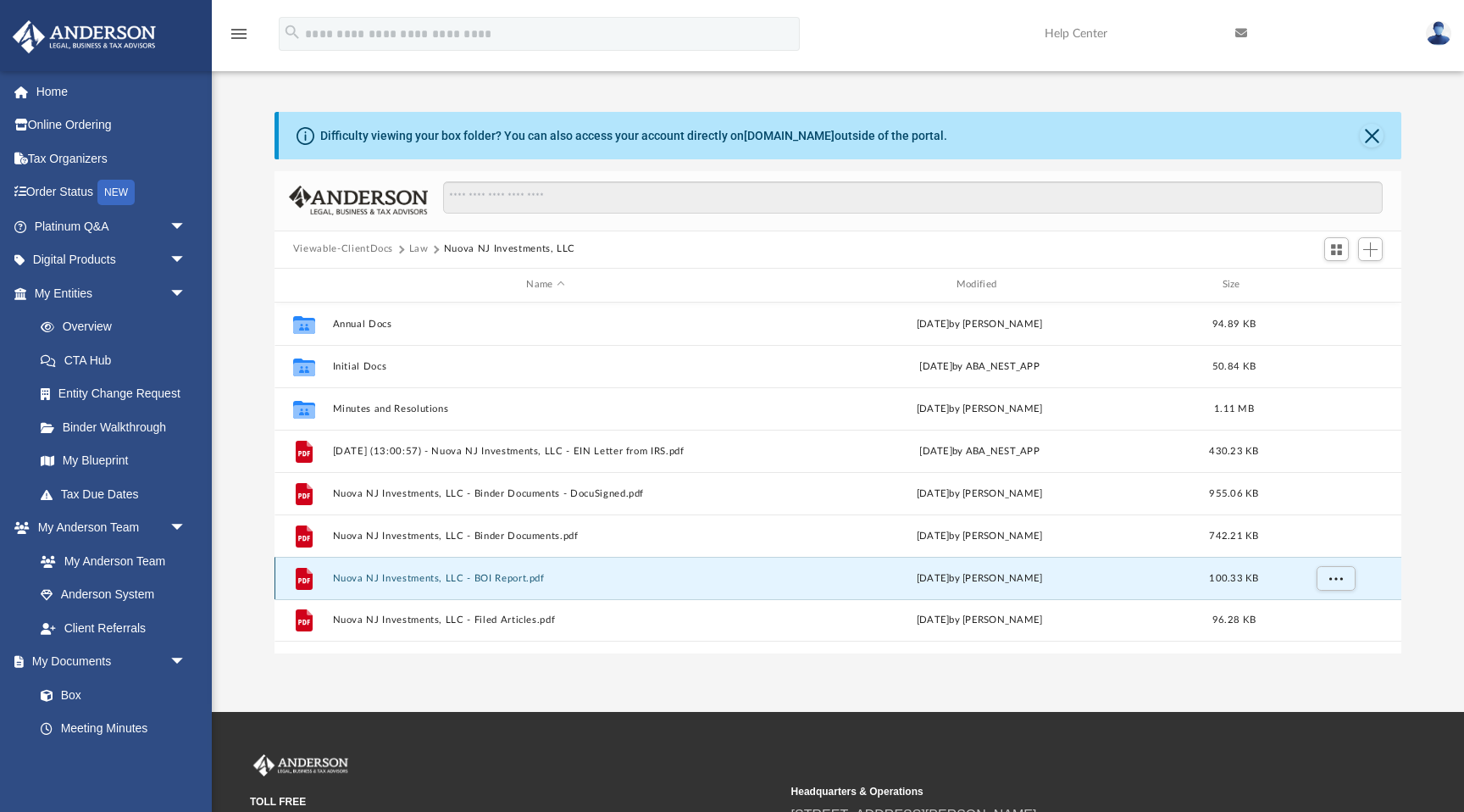
click at [495, 576] on button "Nuova NJ Investments, LLC - BOI Report.pdf" at bounding box center [545, 579] width 426 height 11
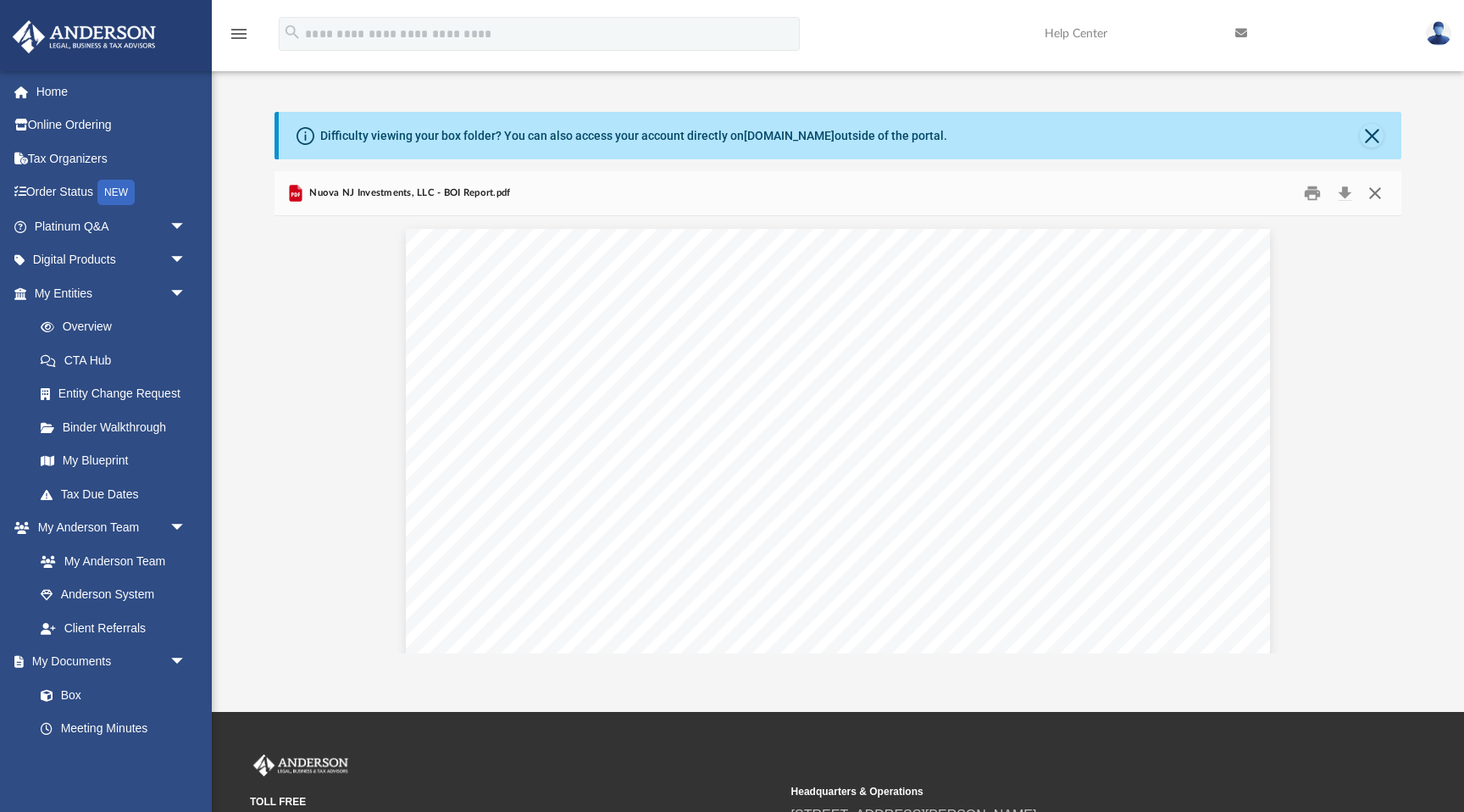
click at [1374, 183] on button "Close" at bounding box center [1375, 193] width 30 height 27
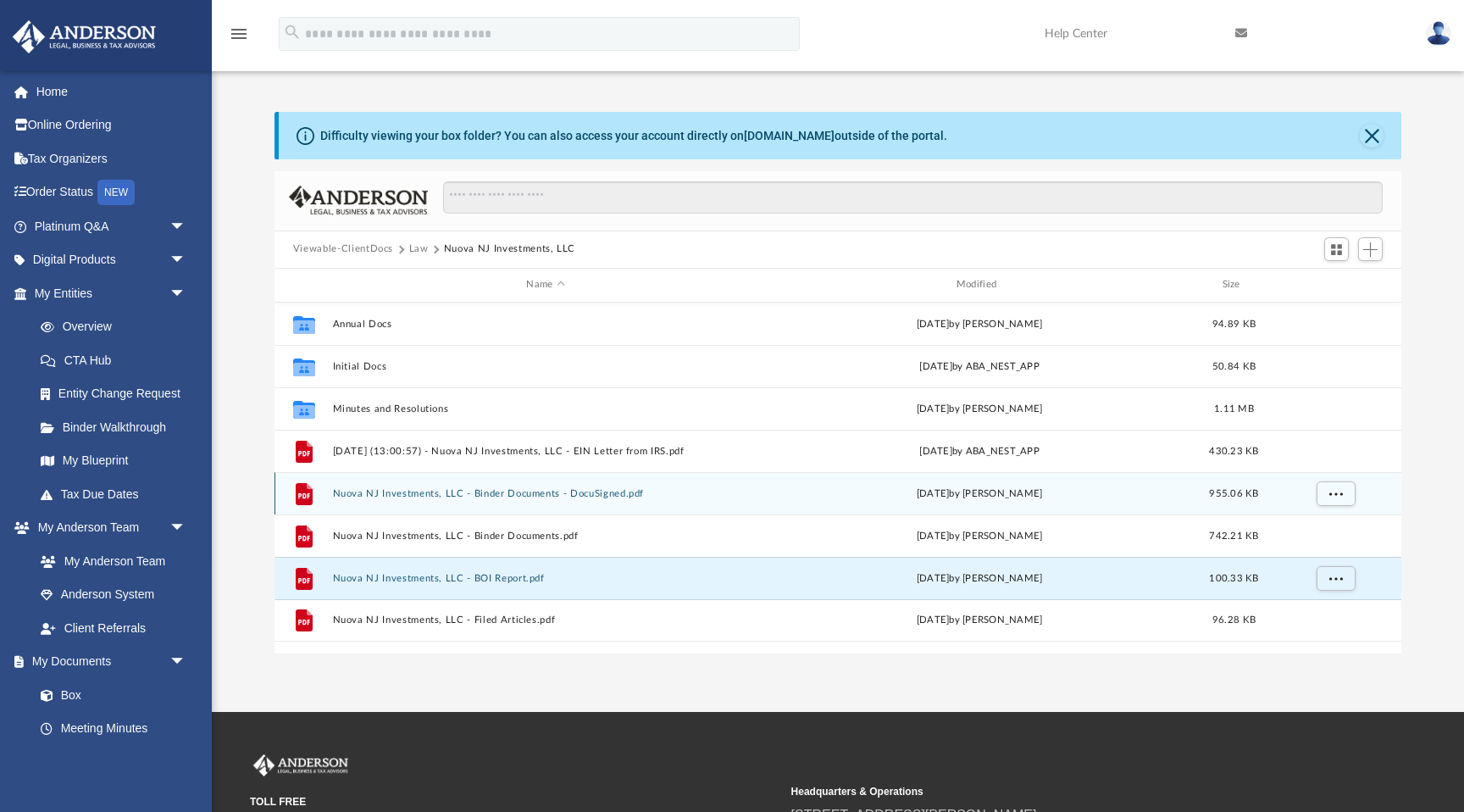
click at [554, 490] on button "Nuova NJ Investments, LLC - Binder Documents - DocuSigned.pdf" at bounding box center [545, 493] width 426 height 11
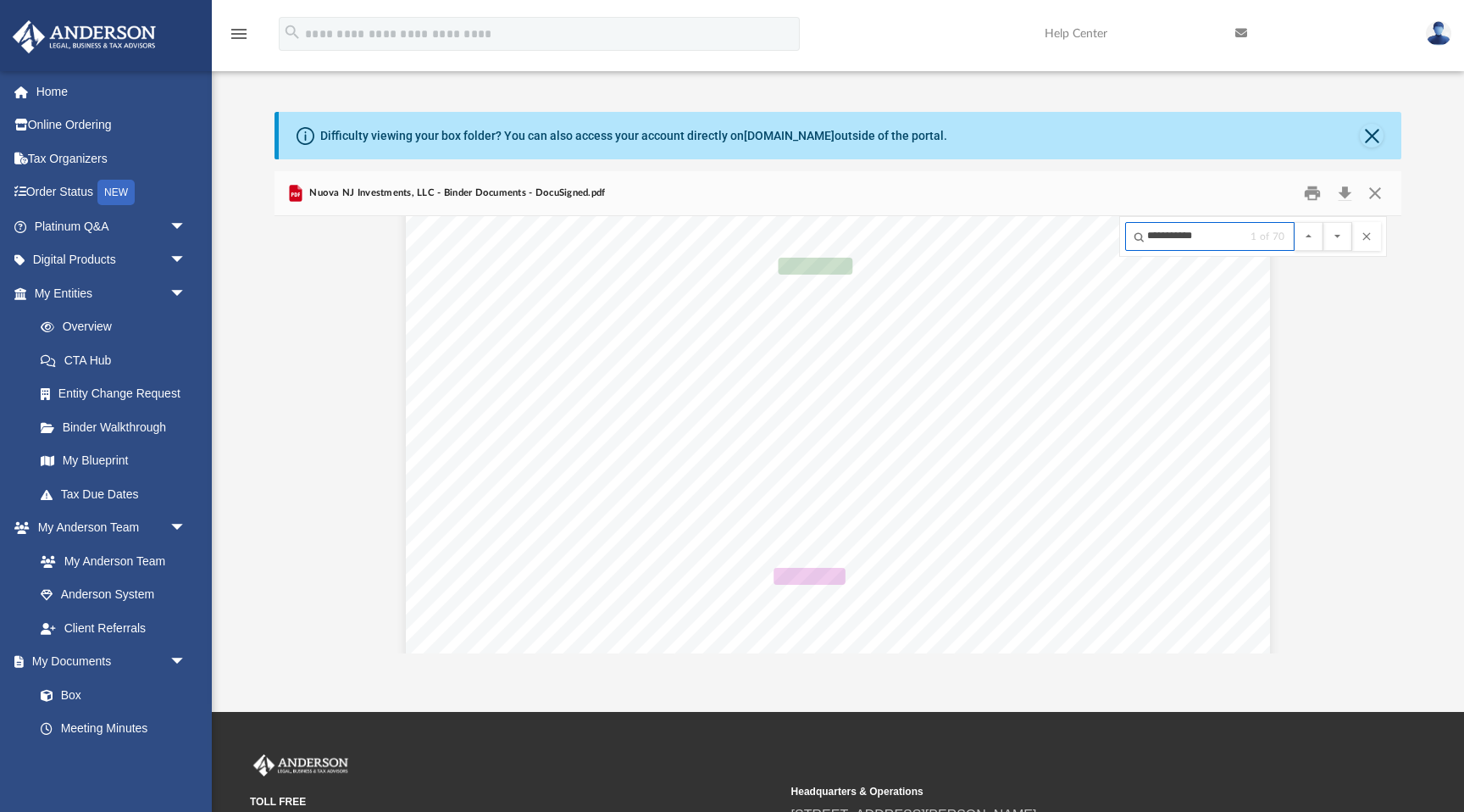
scroll to position [230, 0]
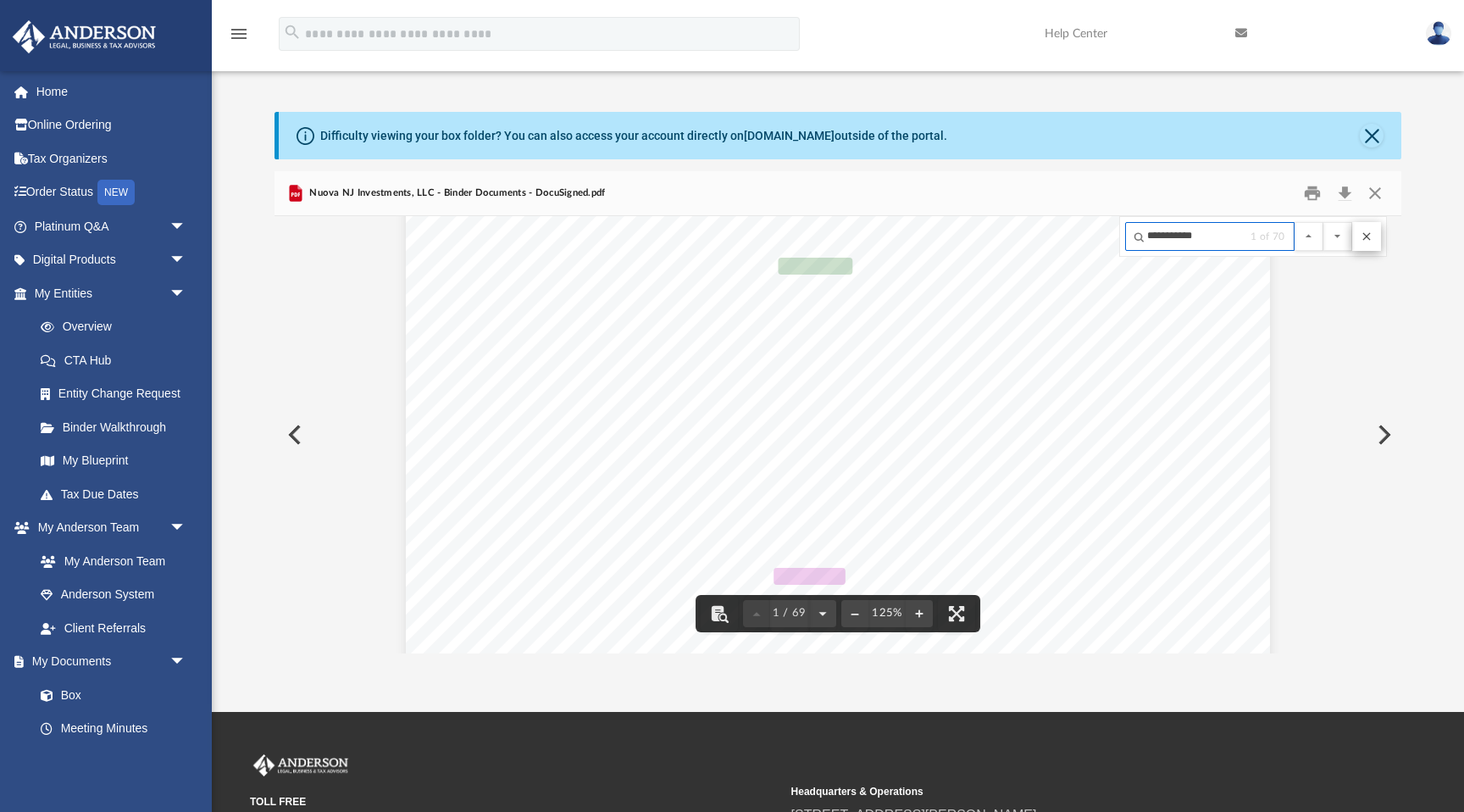
type input "**********"
click at [1367, 243] on button "File preview" at bounding box center [1366, 236] width 28 height 28
click at [1344, 191] on button "Download" at bounding box center [1344, 193] width 30 height 27
